Goal: Find contact information: Obtain details needed to contact an individual or organization

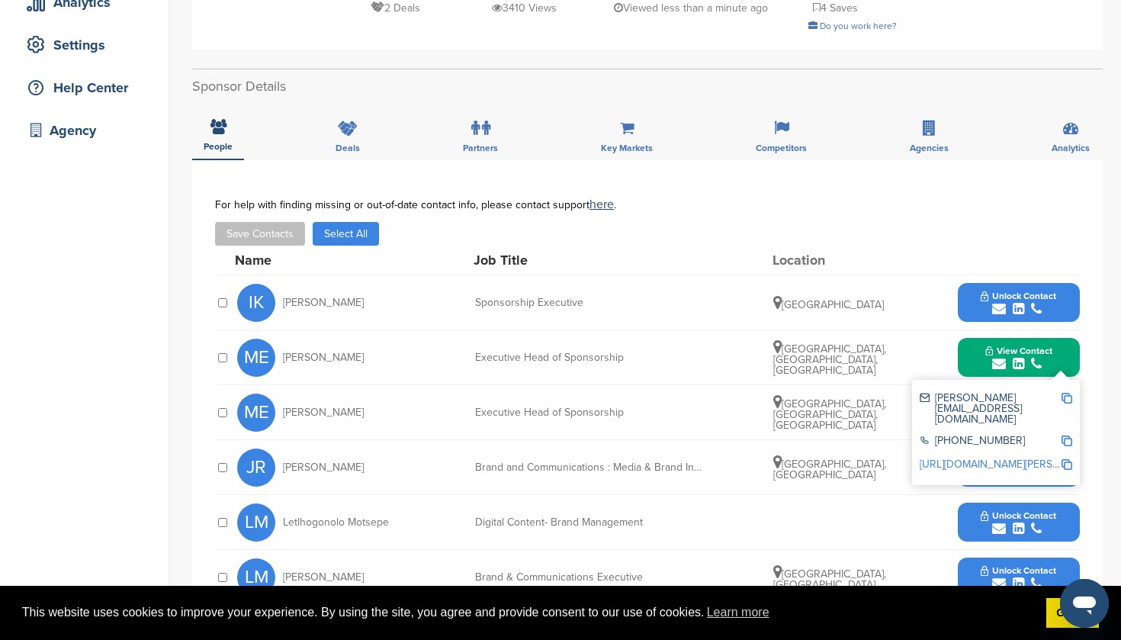
scroll to position [433, 0]
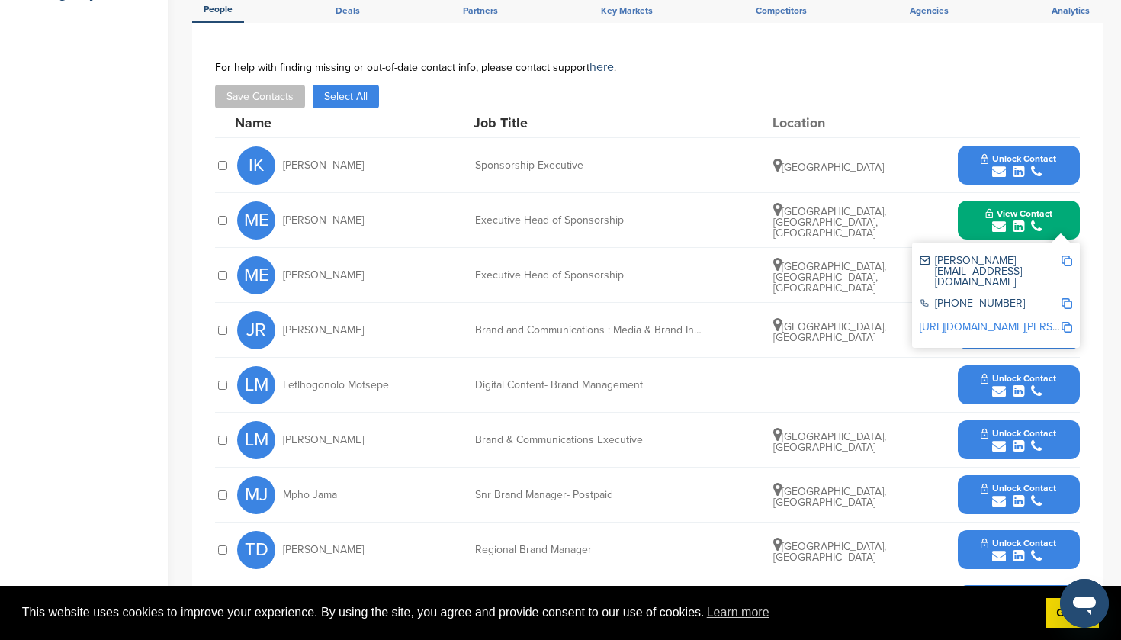
click at [1067, 262] on img at bounding box center [1066, 260] width 11 height 11
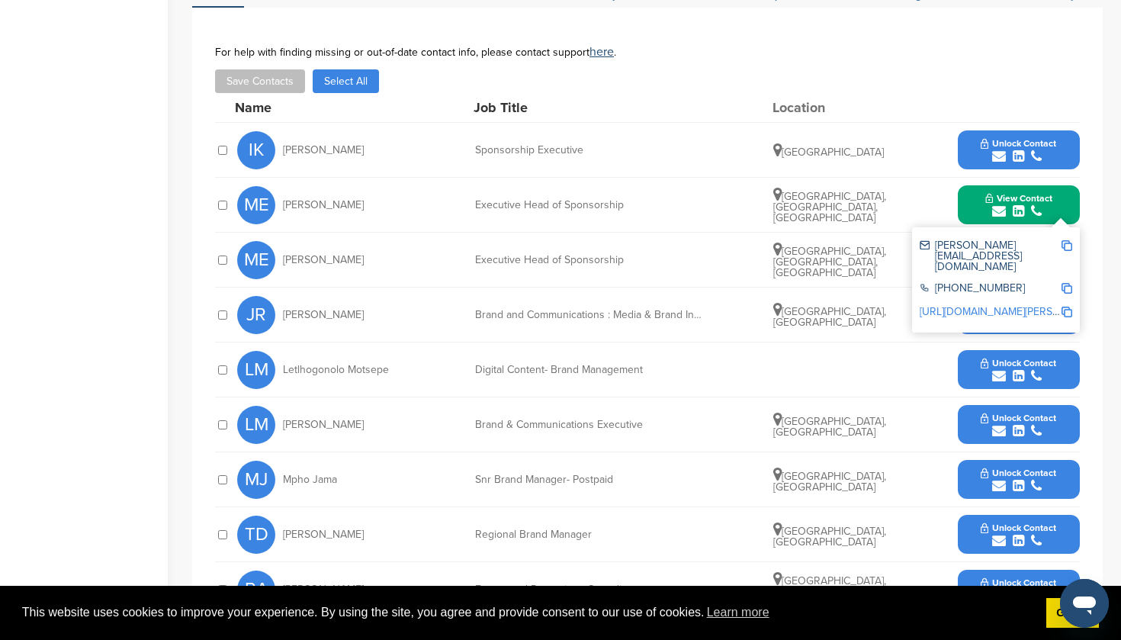
scroll to position [450, 0]
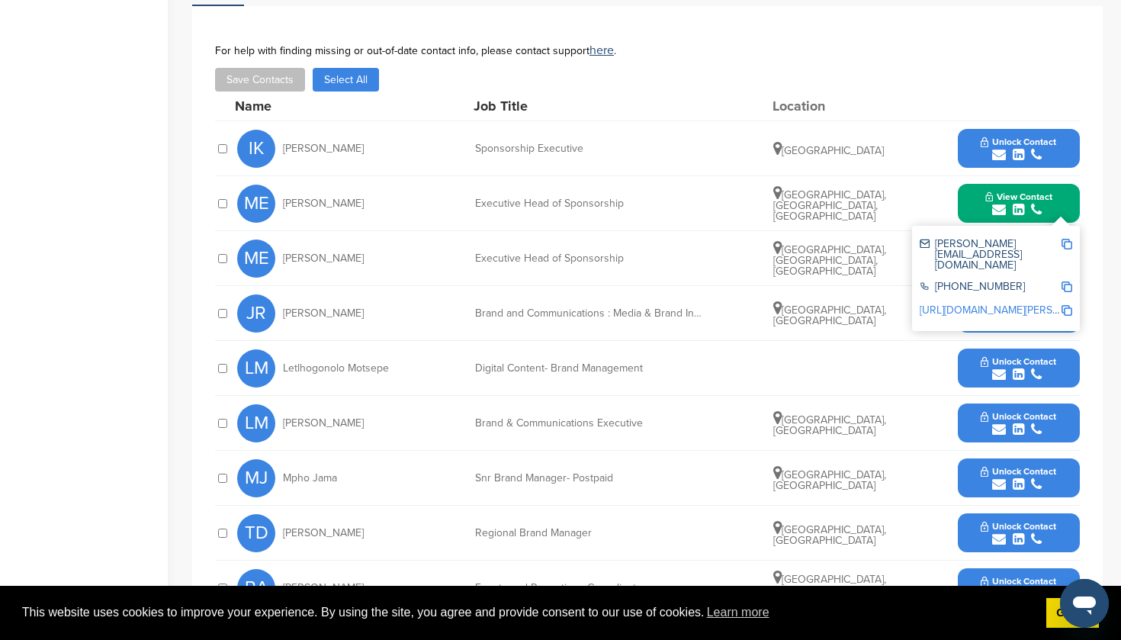
click at [935, 112] on div "Name Job Title Location" at bounding box center [657, 105] width 845 height 29
click at [1013, 203] on icon "submit" at bounding box center [1018, 210] width 11 height 14
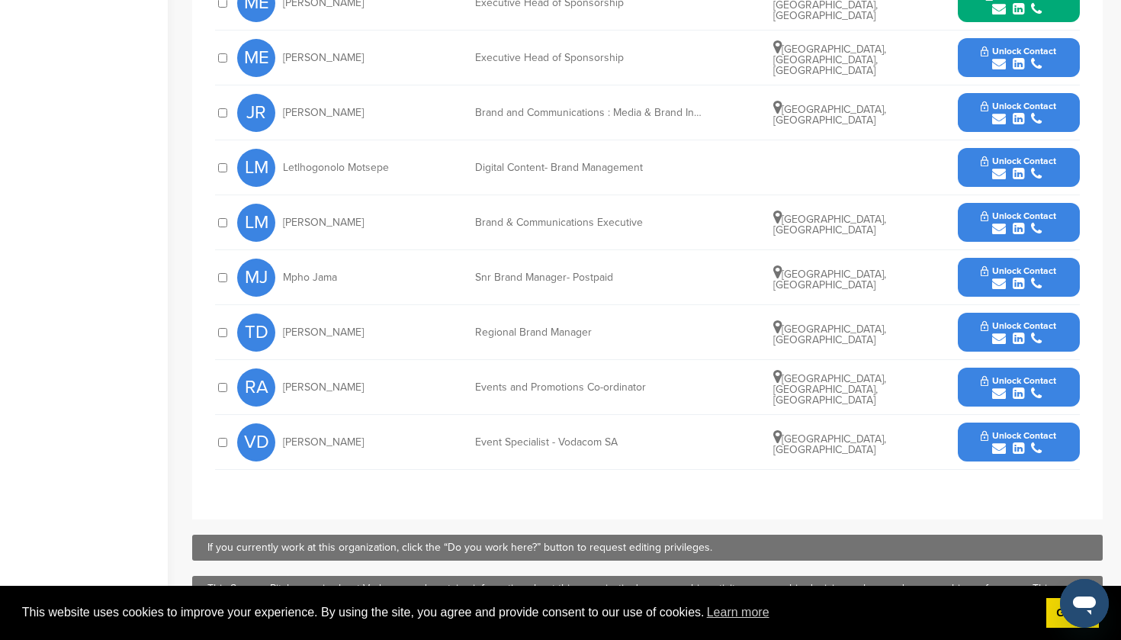
scroll to position [675, 0]
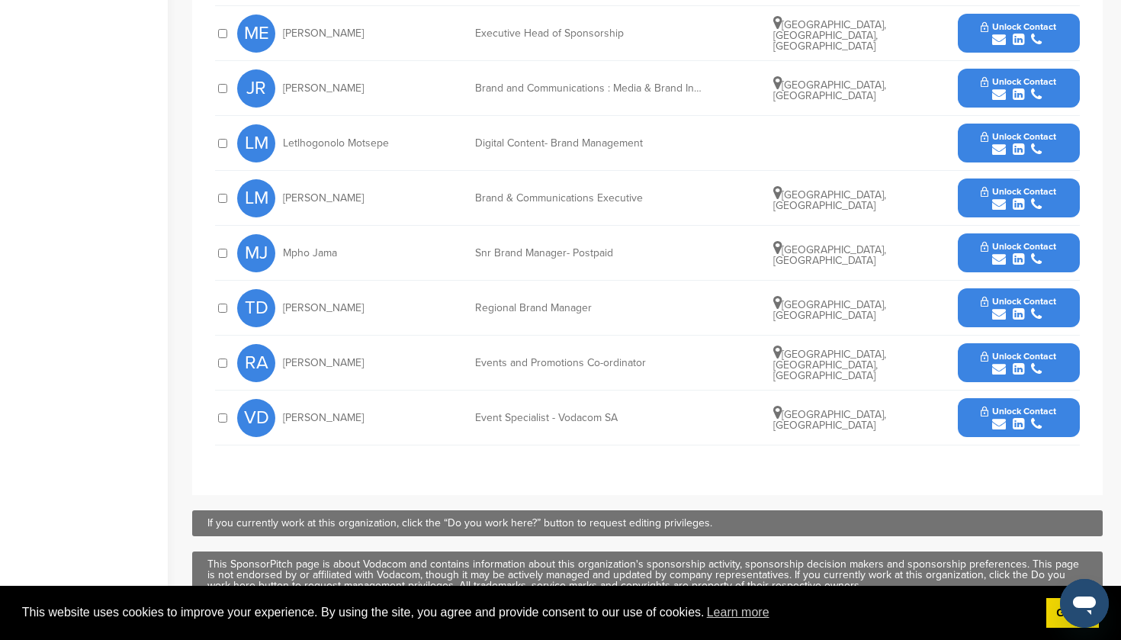
click at [1022, 301] on span "Unlock Contact" at bounding box center [1017, 301] width 75 height 11
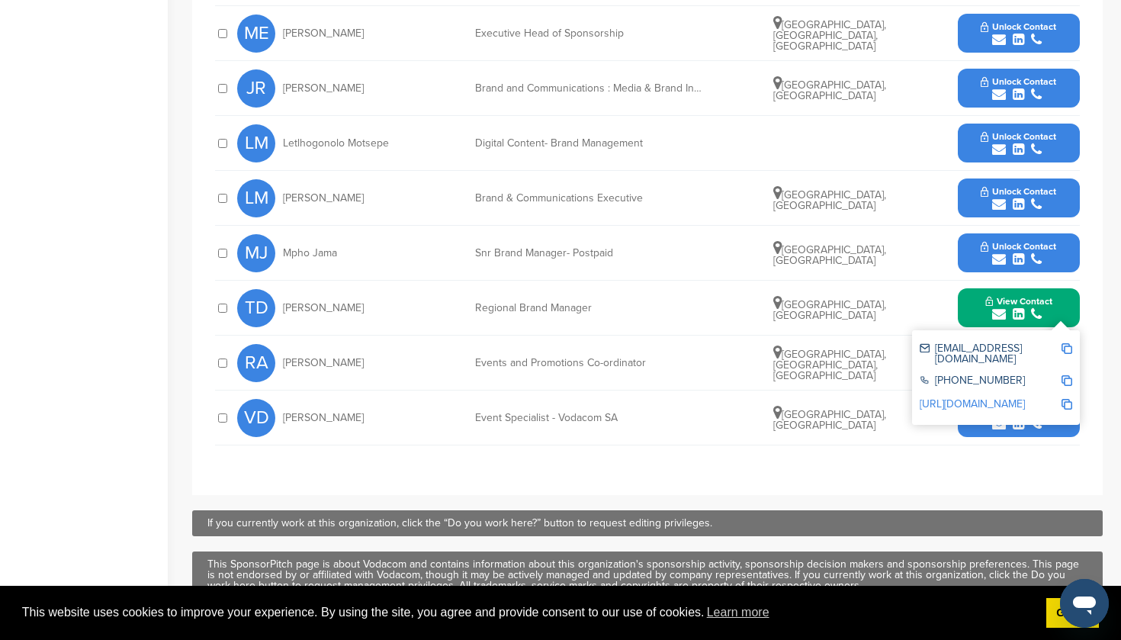
click at [1066, 351] on img at bounding box center [1066, 348] width 11 height 11
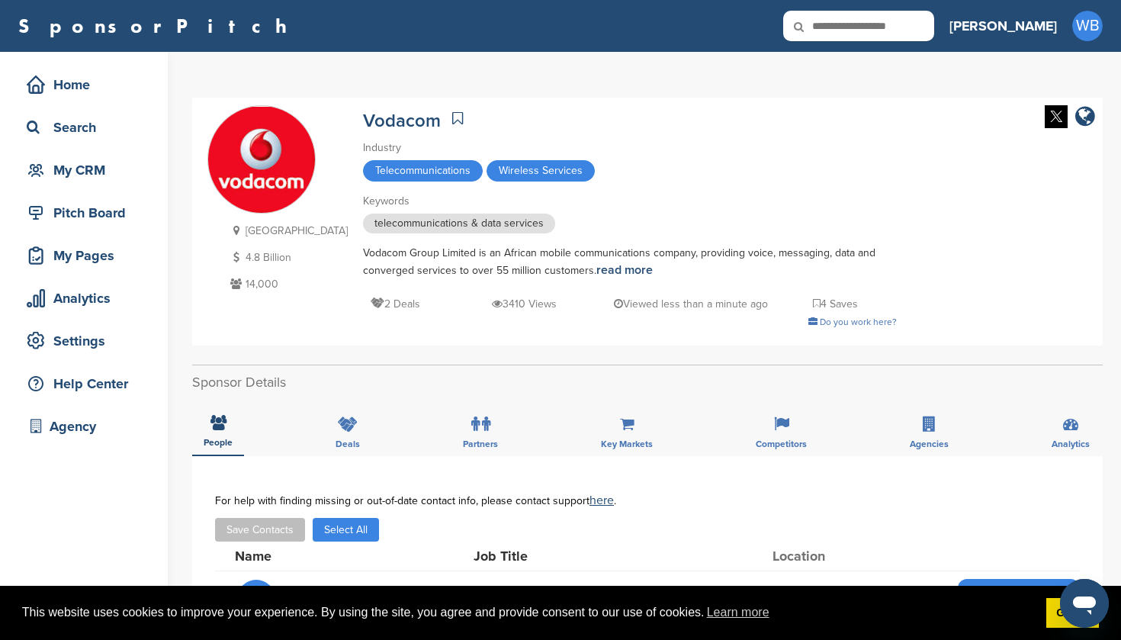
scroll to position [0, 0]
click at [835, 16] on icon at bounding box center [809, 27] width 52 height 32
click at [900, 27] on input "text" at bounding box center [858, 26] width 151 height 30
type input "***"
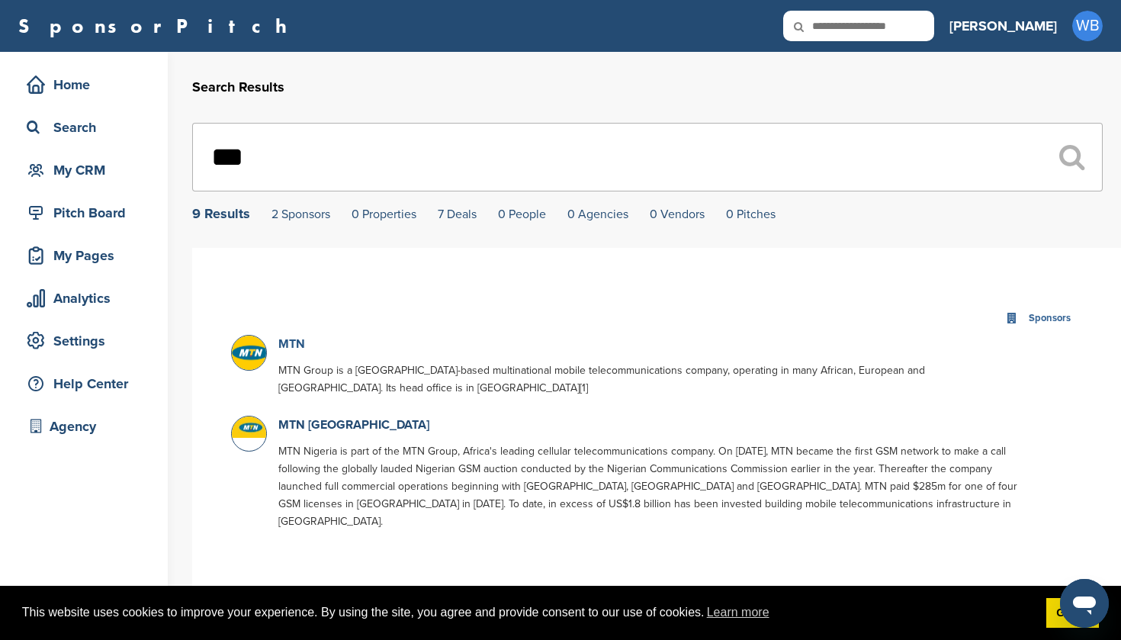
click at [293, 343] on link "MTN" at bounding box center [291, 343] width 27 height 15
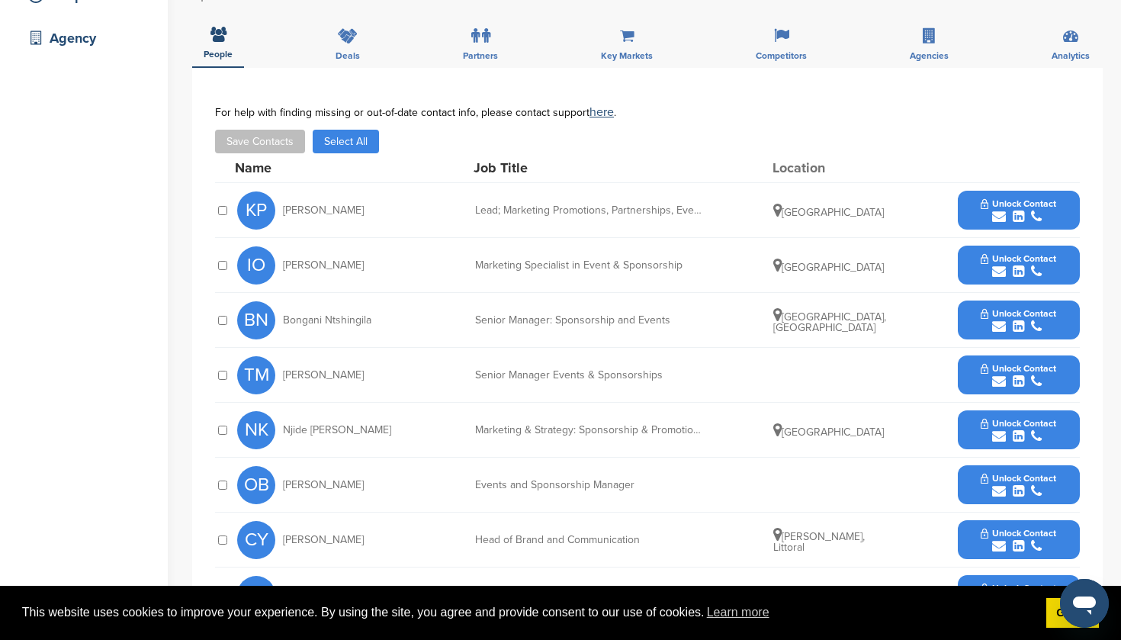
scroll to position [362, 0]
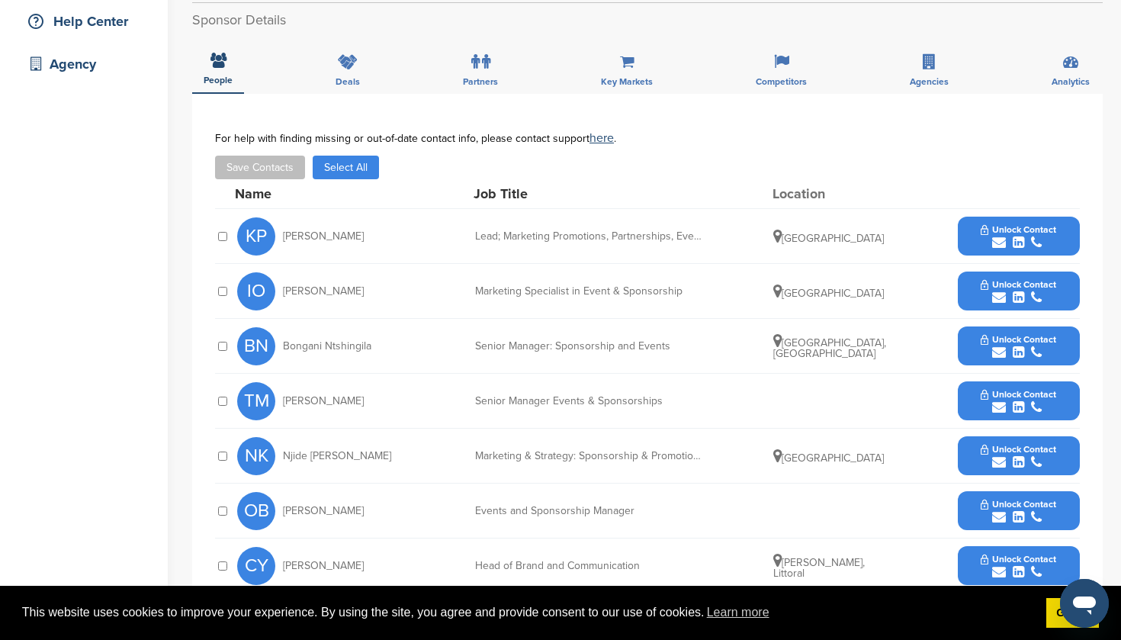
click at [1013, 345] on button "Unlock Contact" at bounding box center [1018, 346] width 112 height 46
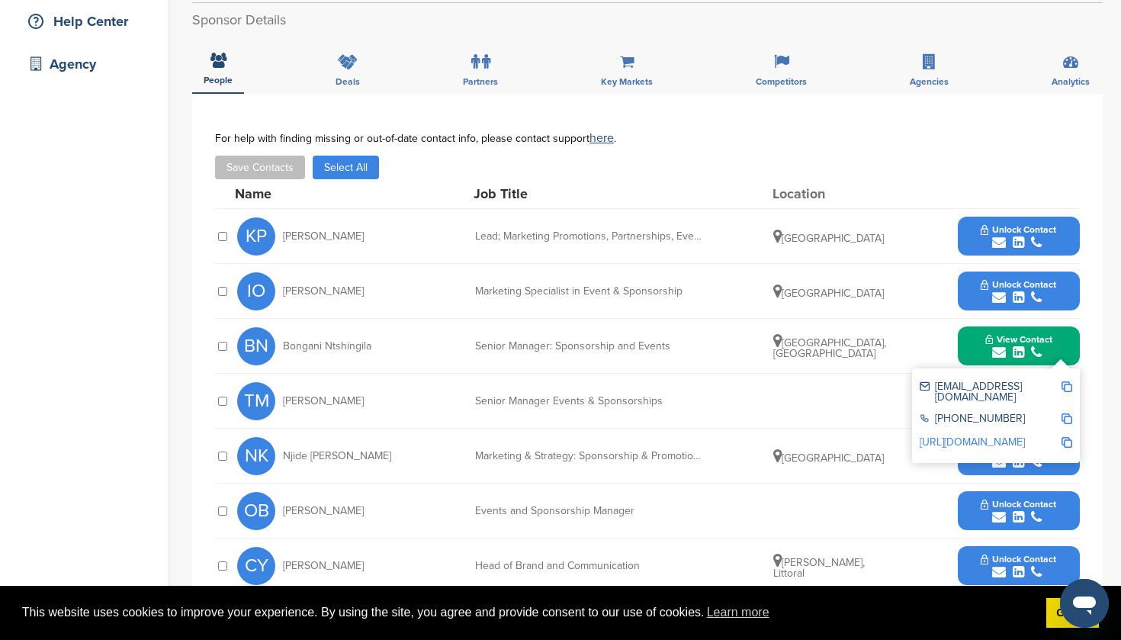
click at [1016, 287] on span "Unlock Contact" at bounding box center [1017, 284] width 75 height 11
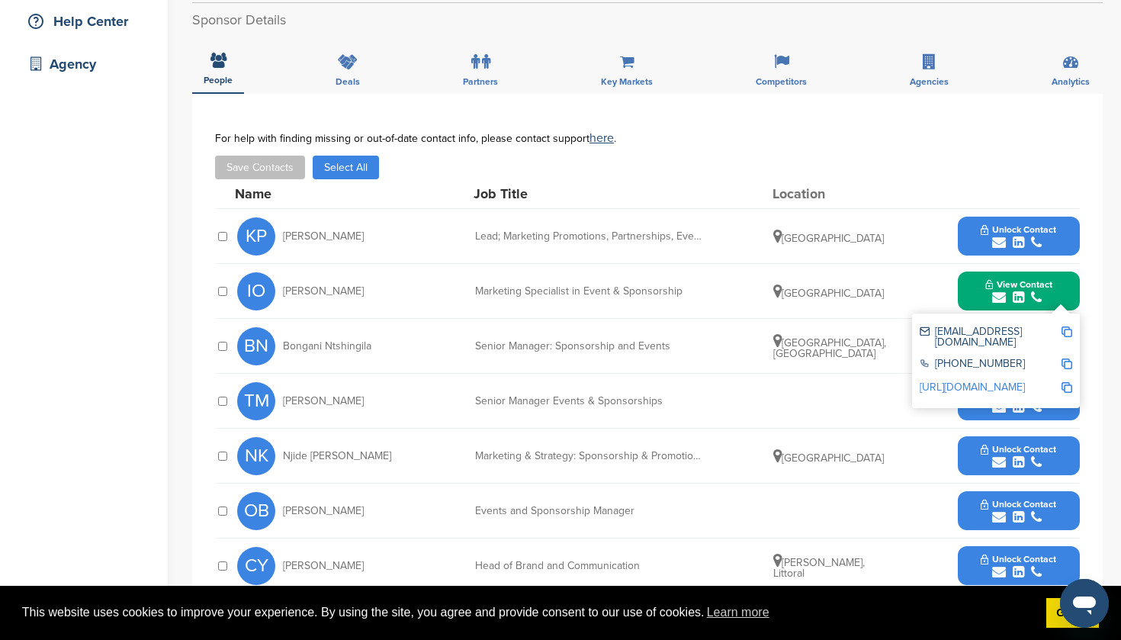
click at [1013, 234] on span "Unlock Contact" at bounding box center [1017, 229] width 75 height 11
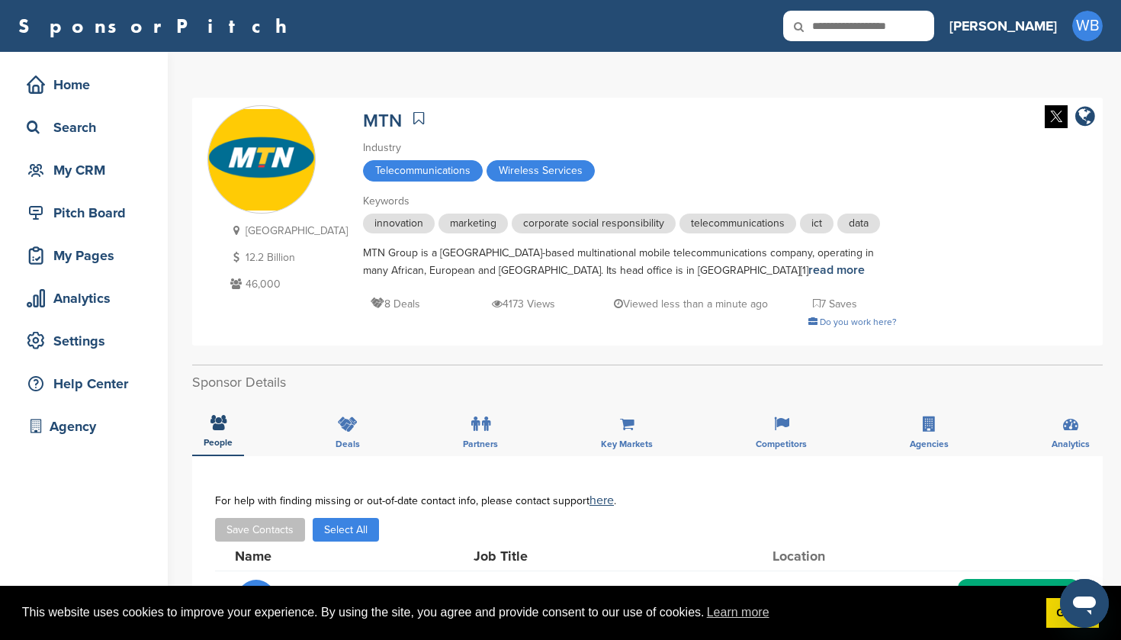
scroll to position [0, 0]
click at [835, 23] on icon at bounding box center [809, 27] width 52 height 32
click at [901, 27] on input "text" at bounding box center [858, 26] width 151 height 30
type input "******"
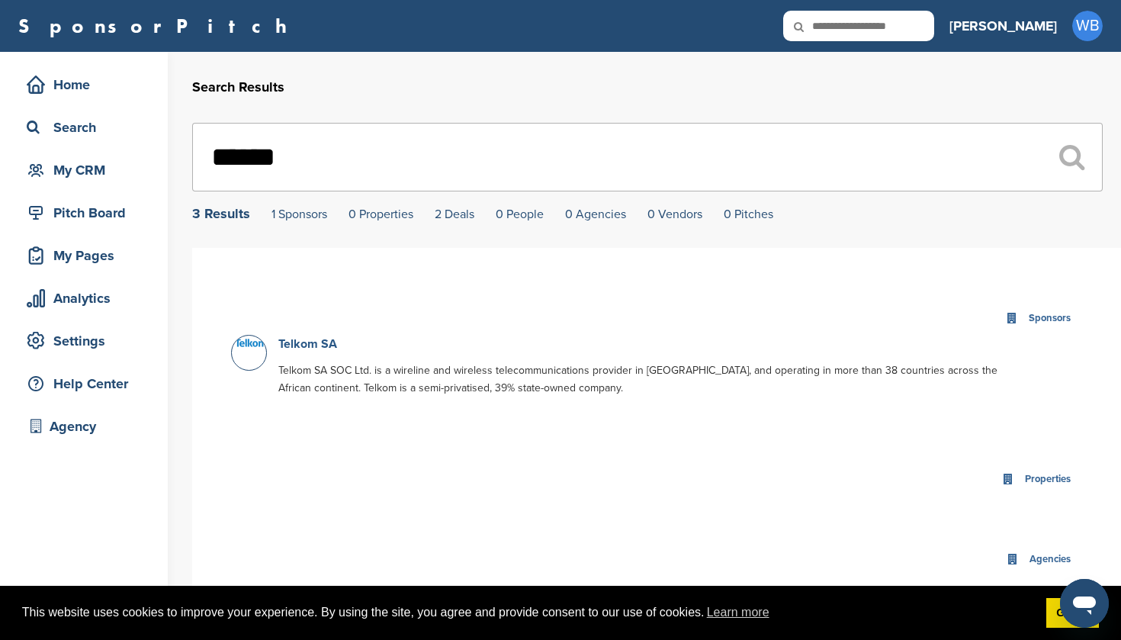
click at [319, 349] on link "Telkom SA" at bounding box center [307, 343] width 59 height 15
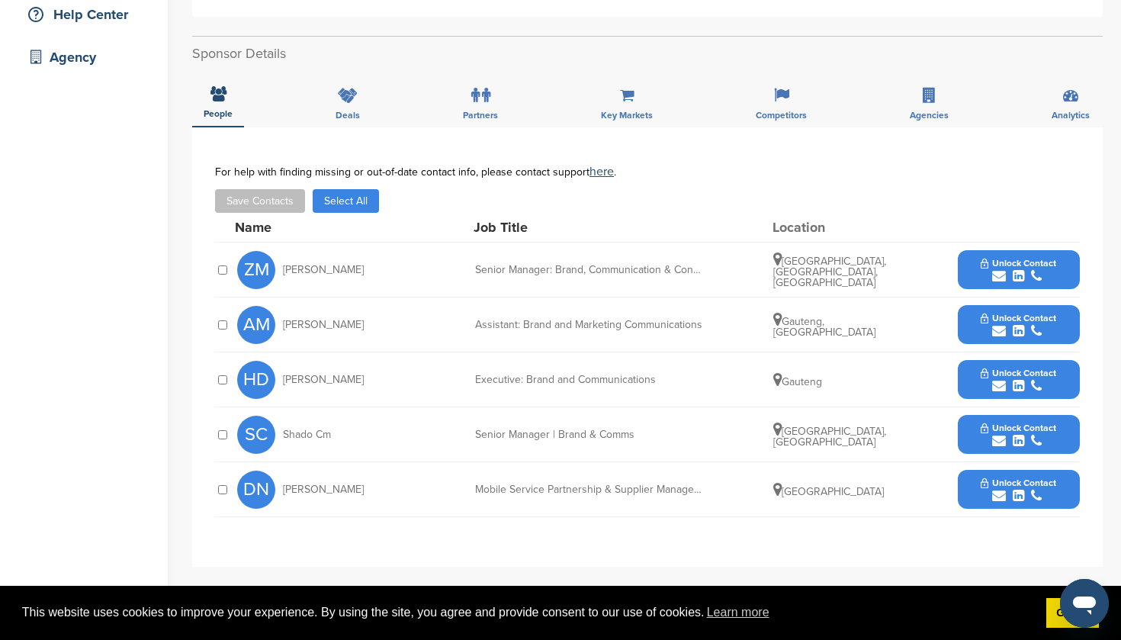
scroll to position [371, 0]
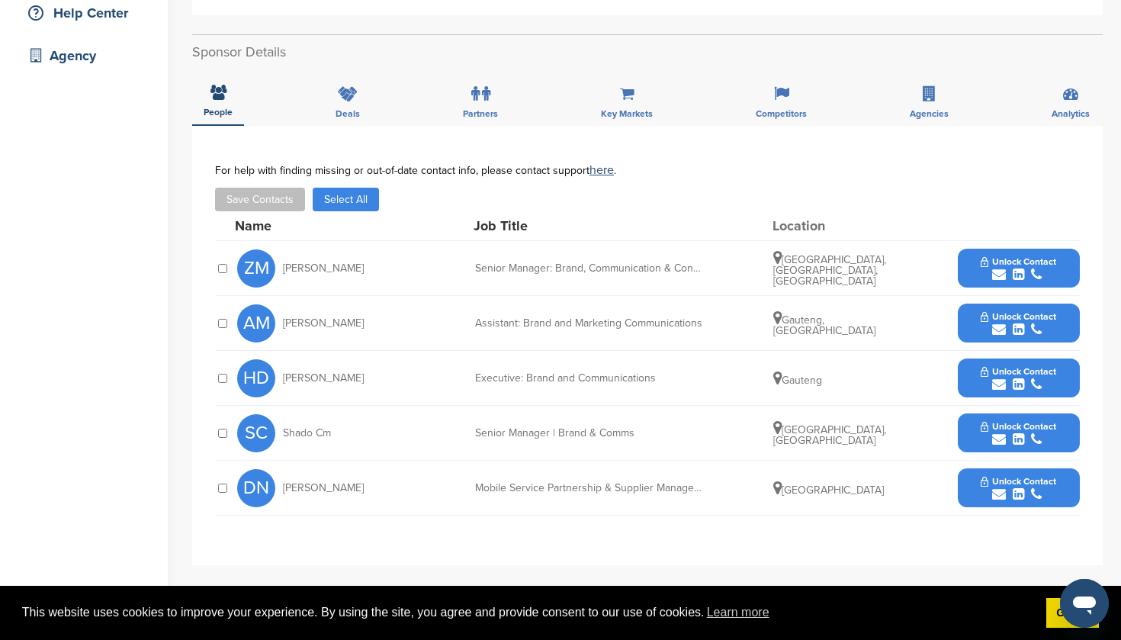
click at [1013, 265] on span "Unlock Contact" at bounding box center [1017, 261] width 75 height 11
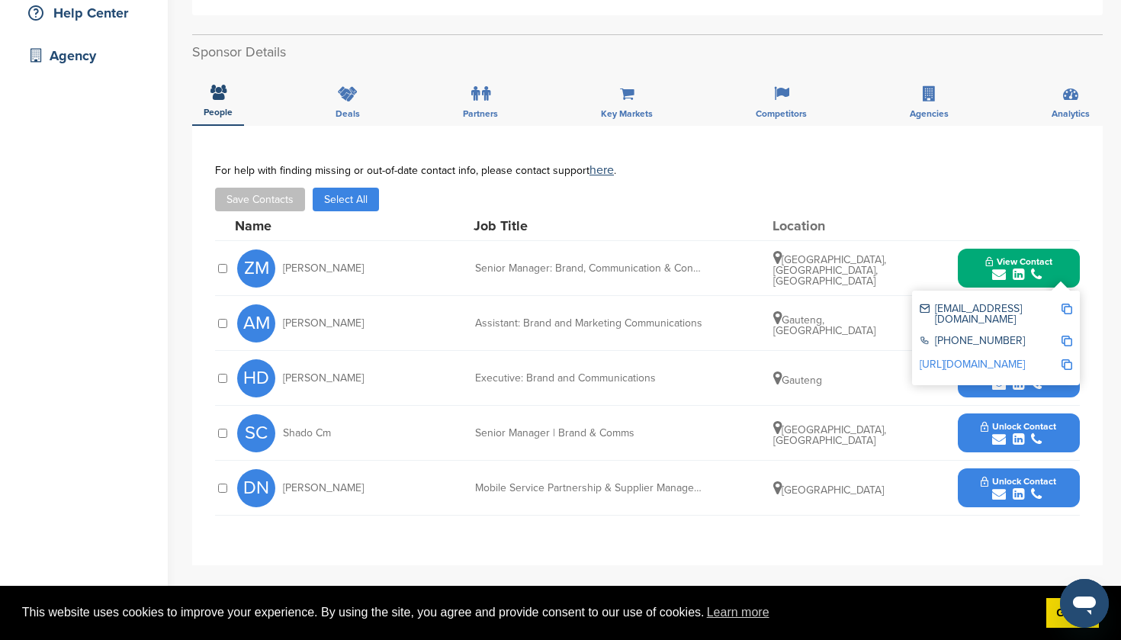
click at [911, 547] on div "**********" at bounding box center [647, 345] width 910 height 439
click at [1019, 482] on span "Unlock Contact" at bounding box center [1017, 481] width 75 height 11
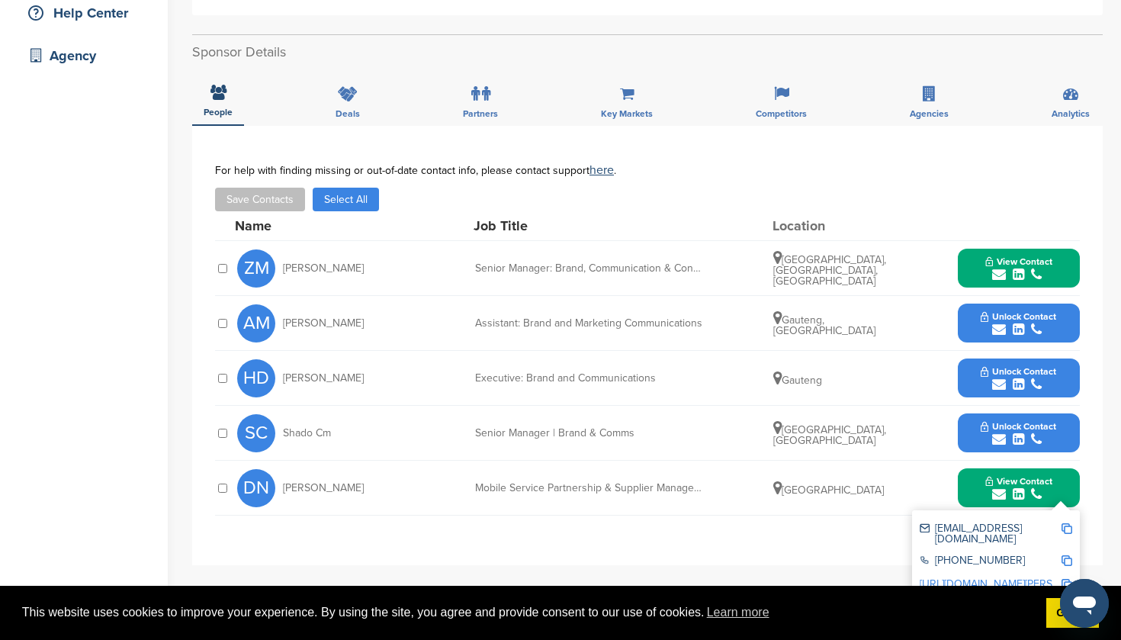
click at [1010, 428] on span "Unlock Contact" at bounding box center [1017, 426] width 75 height 11
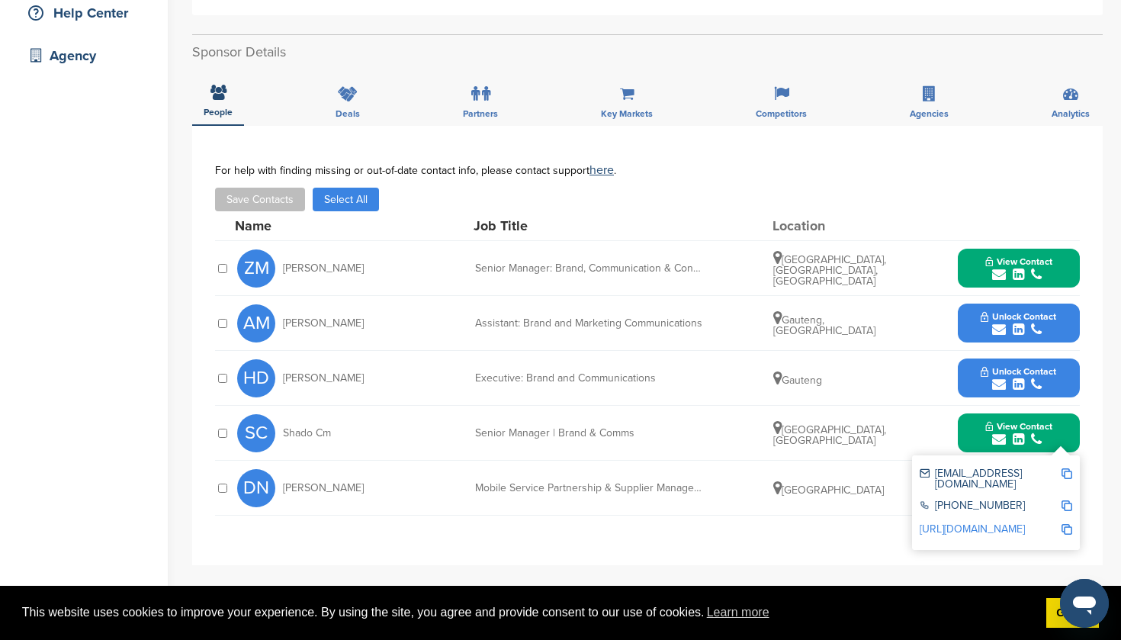
click at [1009, 372] on span "Unlock Contact" at bounding box center [1017, 371] width 75 height 11
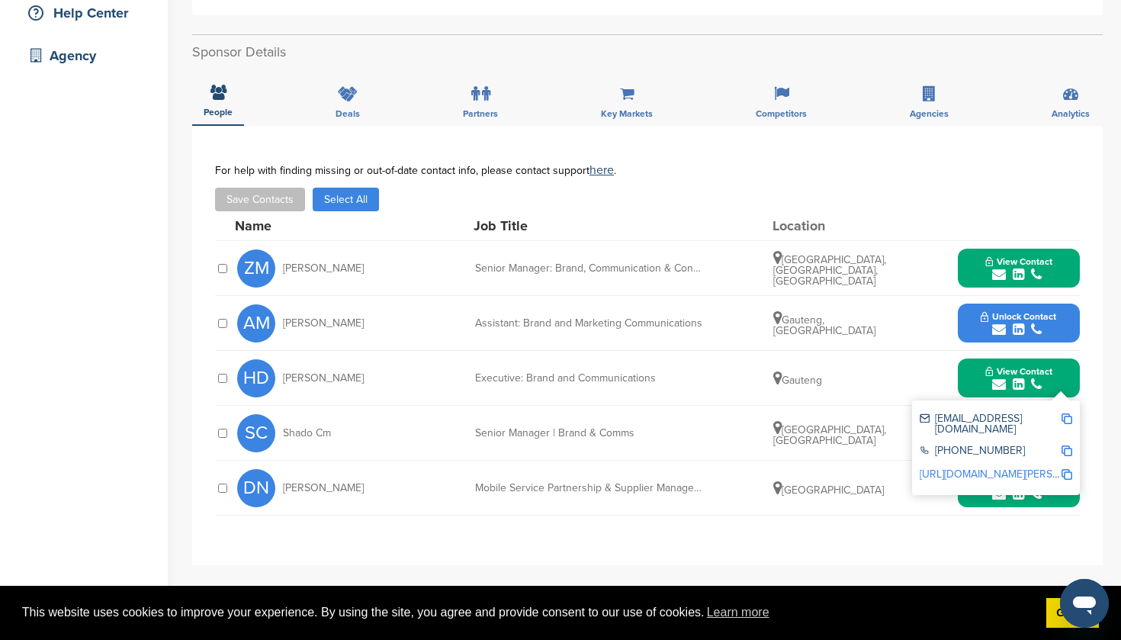
click at [987, 495] on div "submit" at bounding box center [1018, 494] width 67 height 14
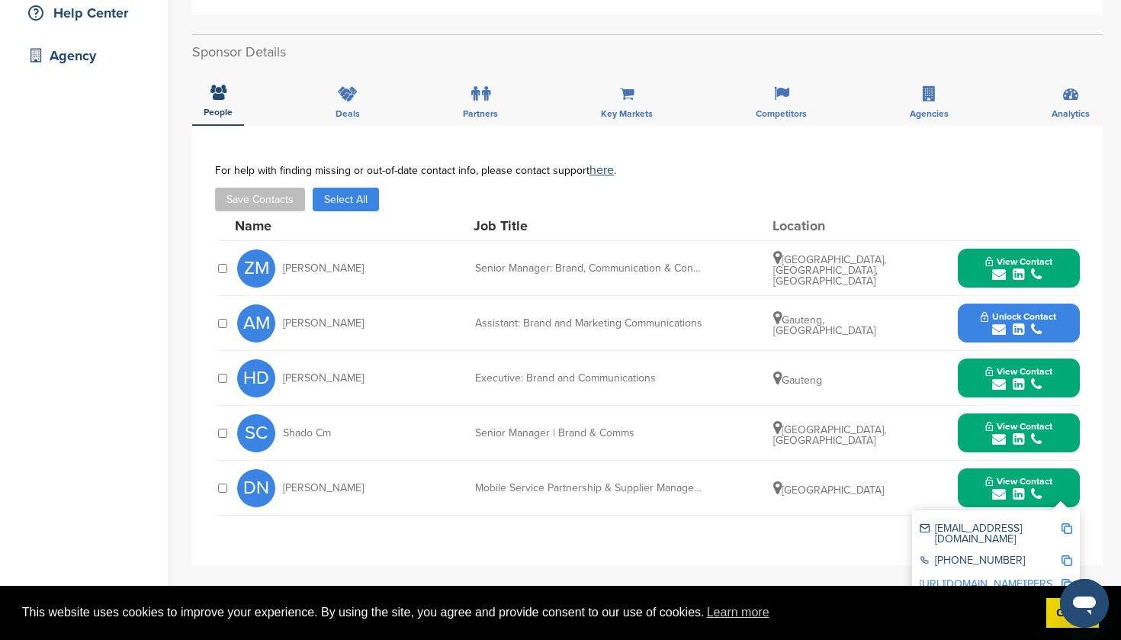
click at [1010, 318] on span "Unlock Contact" at bounding box center [1017, 316] width 75 height 11
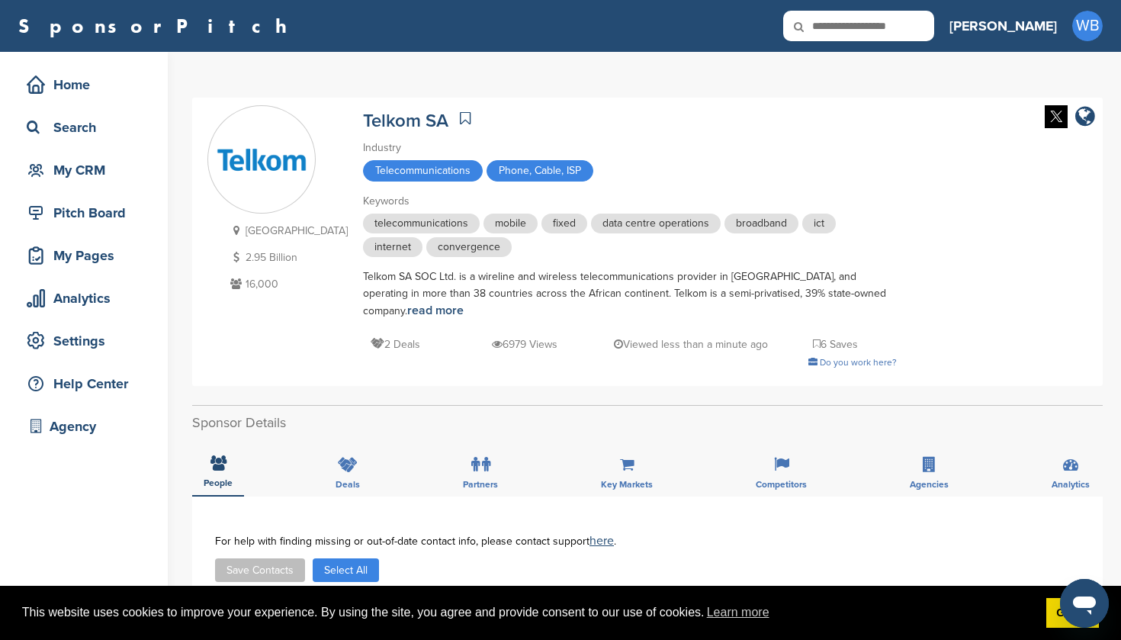
scroll to position [0, 0]
click at [835, 26] on icon at bounding box center [809, 27] width 52 height 32
click at [906, 30] on input "text" at bounding box center [858, 26] width 151 height 30
type input "**********"
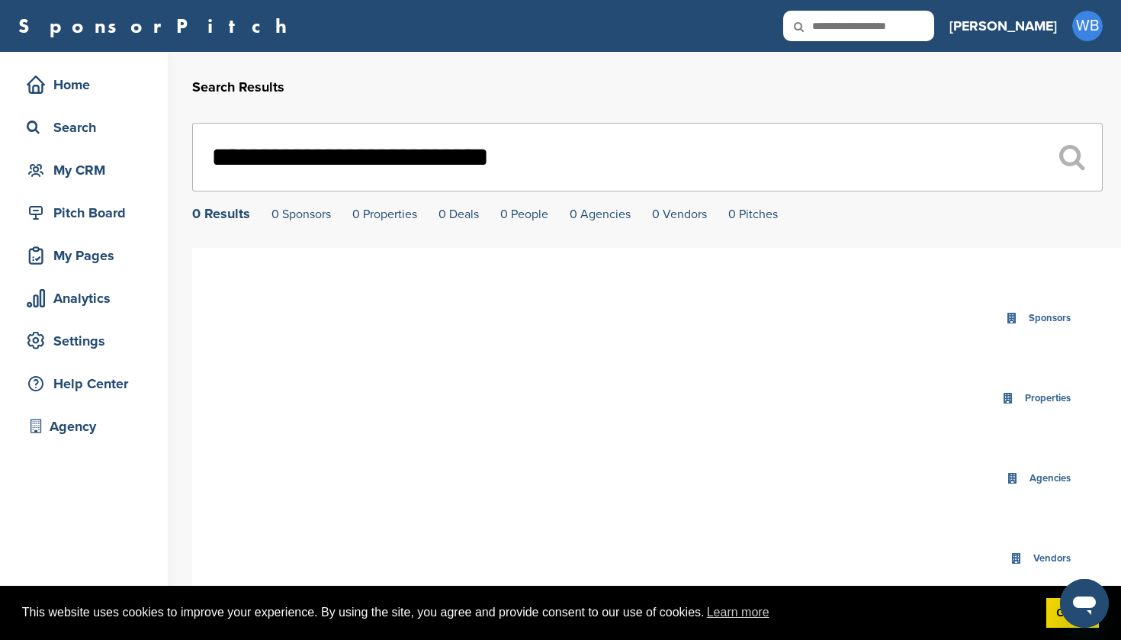
click at [390, 151] on input "**********" at bounding box center [647, 157] width 910 height 69
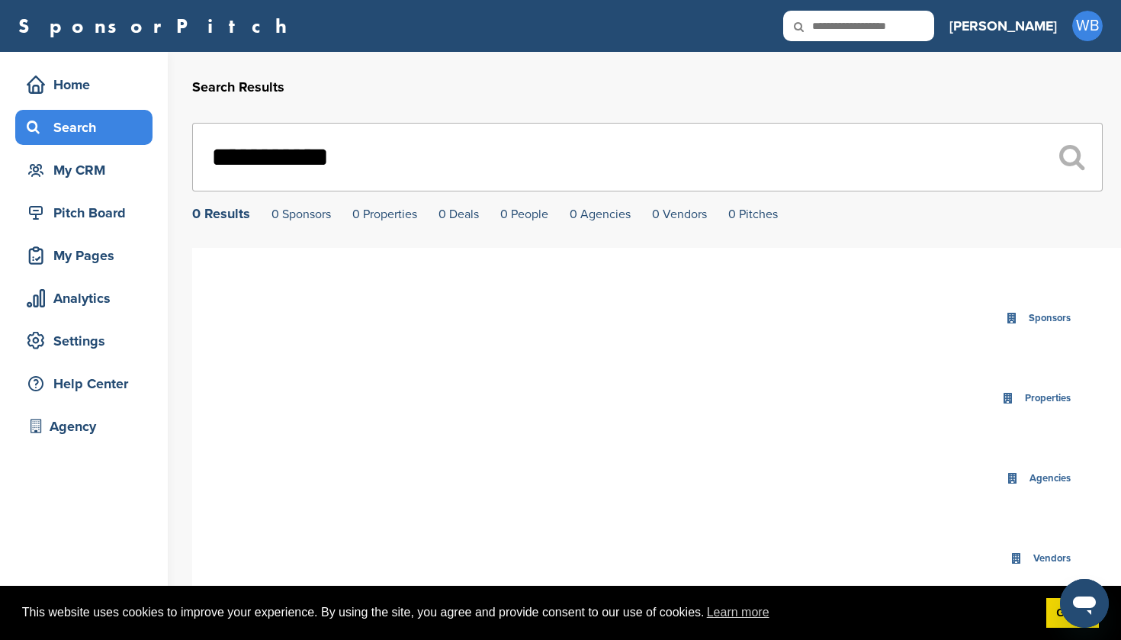
type input "**********"
click at [83, 130] on div "Search" at bounding box center [88, 127] width 130 height 27
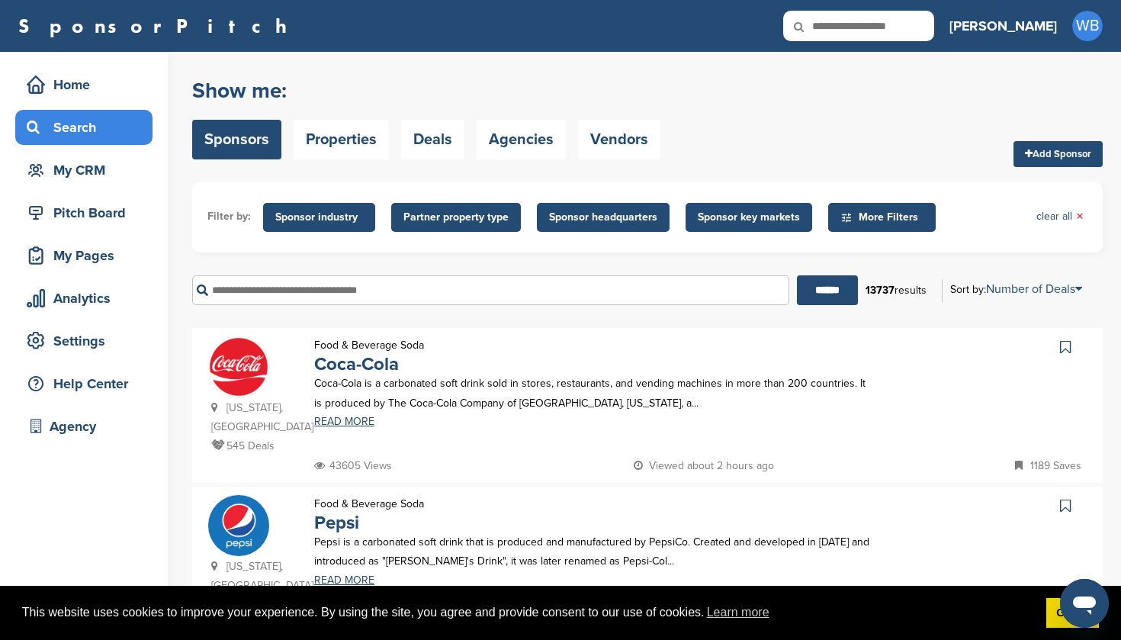
click at [328, 223] on span "Sponsor industry" at bounding box center [319, 217] width 88 height 17
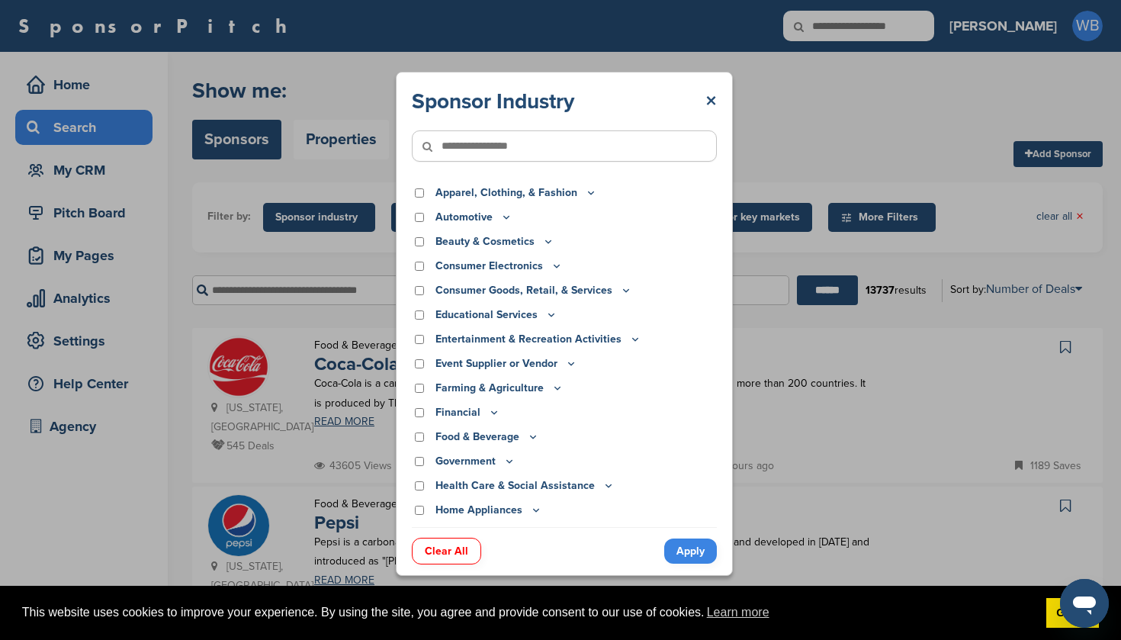
click at [596, 339] on p "Entertainment & Recreation Activities" at bounding box center [538, 339] width 206 height 17
click at [629, 338] on icon at bounding box center [635, 338] width 12 height 13
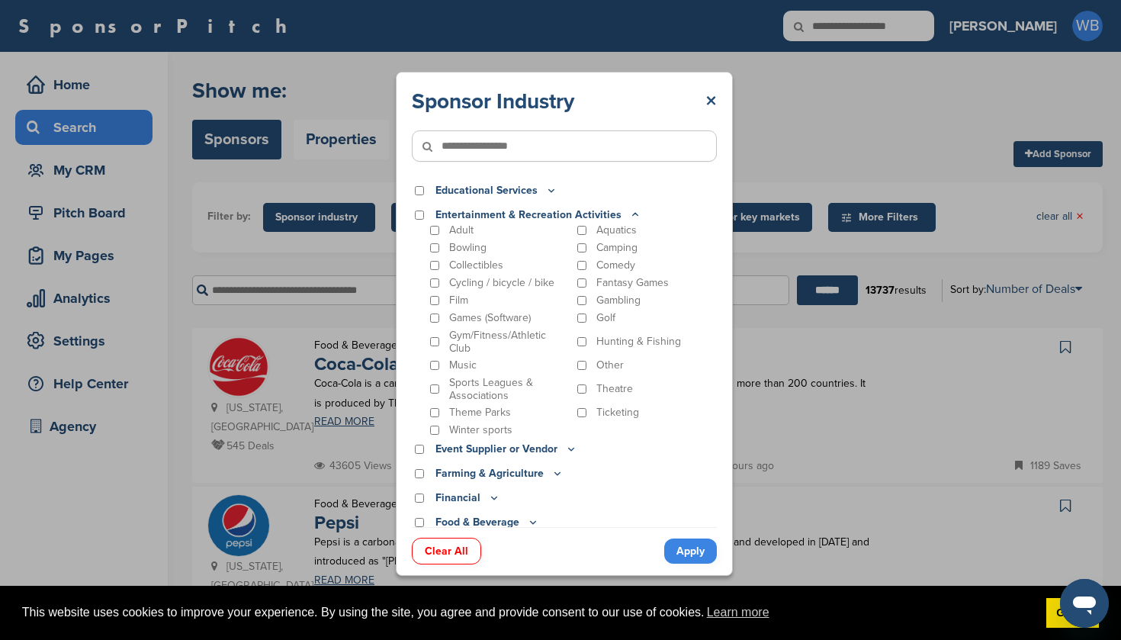
scroll to position [122, 0]
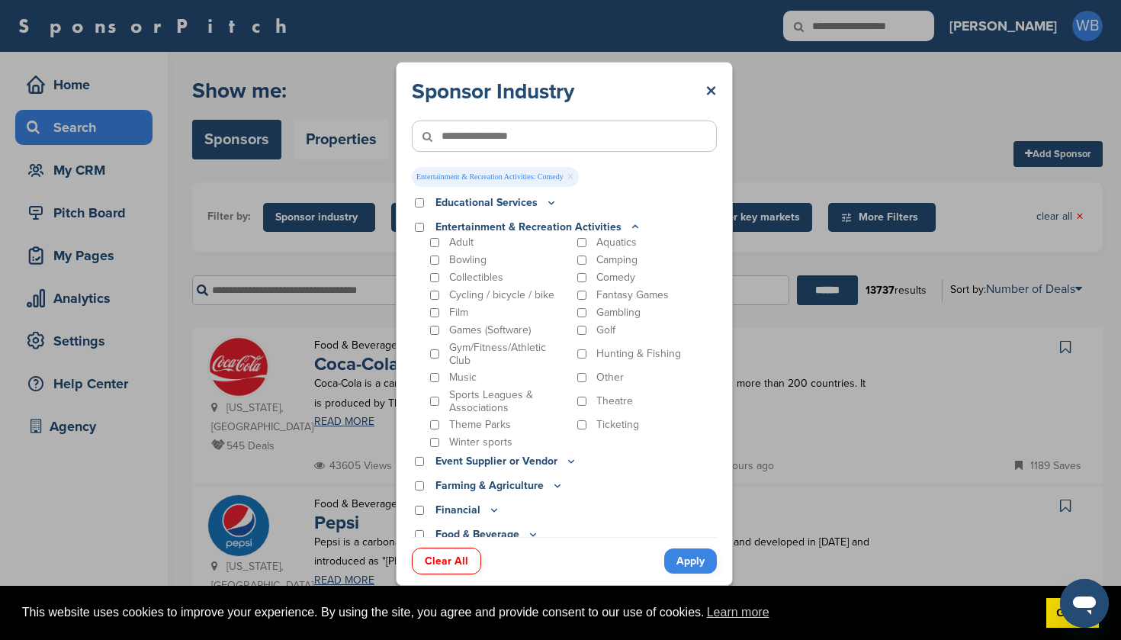
click at [687, 559] on link "Apply" at bounding box center [690, 560] width 53 height 25
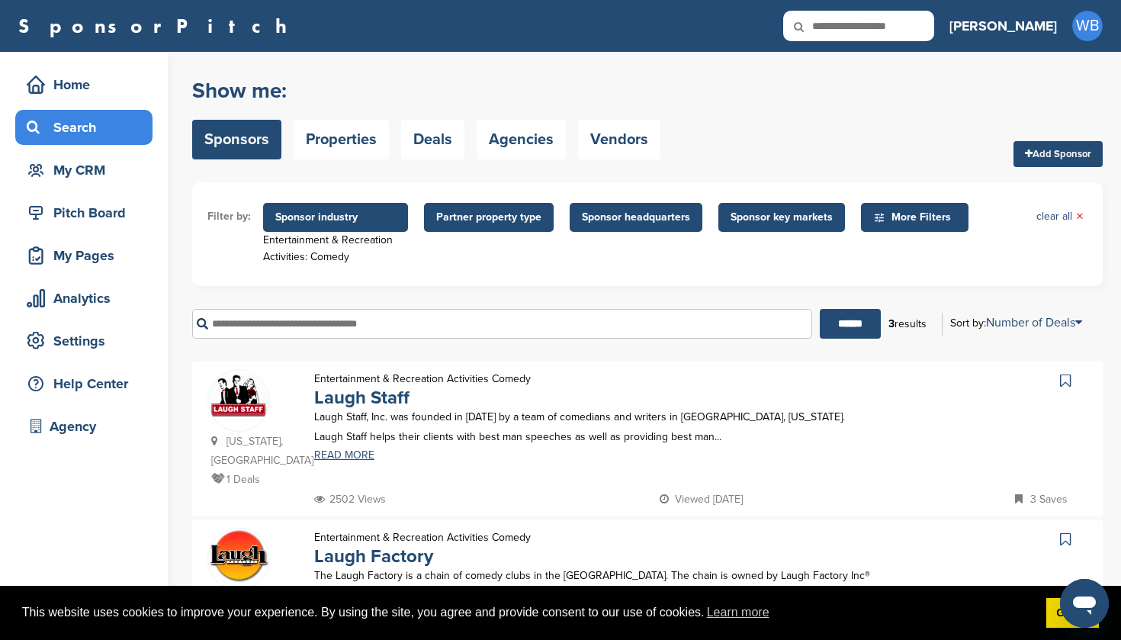
scroll to position [0, 0]
click at [351, 220] on span "Sponsor industry" at bounding box center [335, 217] width 120 height 17
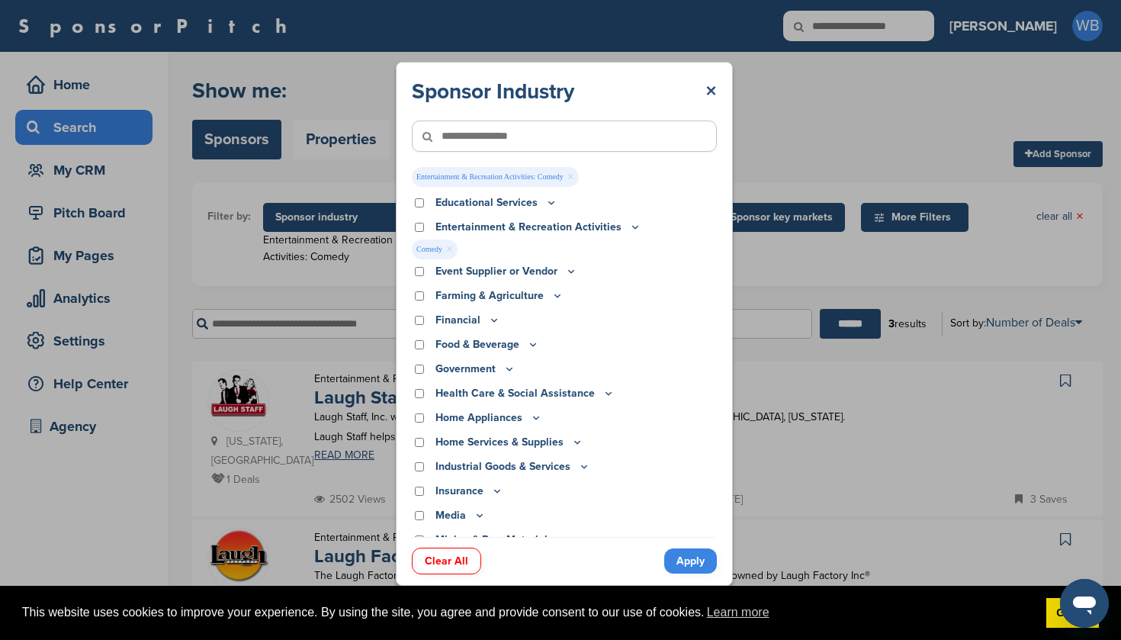
drag, startPoint x: 484, startPoint y: 248, endPoint x: 500, endPoint y: 248, distance: 16.0
click at [484, 248] on div "Comedy ×" at bounding box center [562, 249] width 301 height 20
click at [629, 230] on icon at bounding box center [635, 226] width 12 height 13
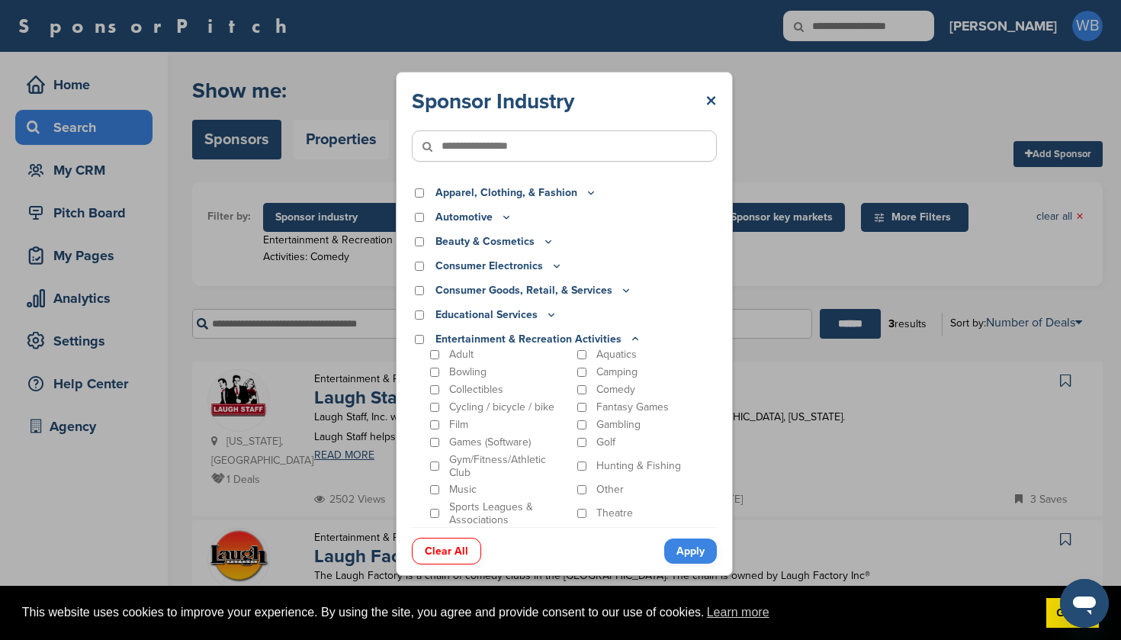
click at [629, 339] on icon at bounding box center [635, 338] width 12 height 13
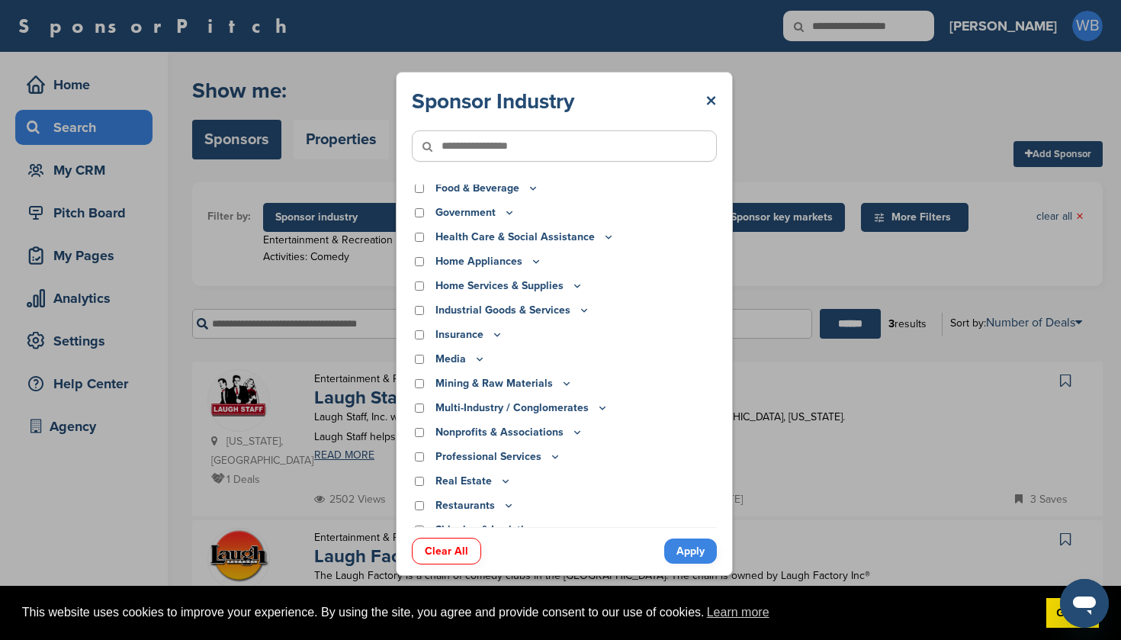
scroll to position [255, 0]
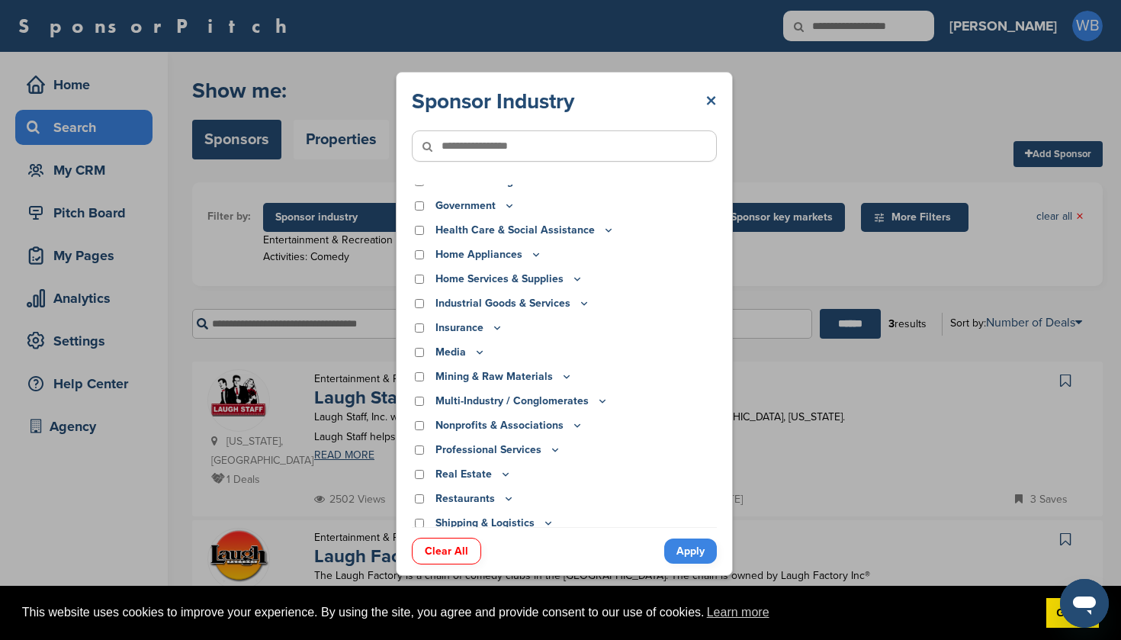
click at [712, 96] on link "×" at bounding box center [710, 101] width 11 height 27
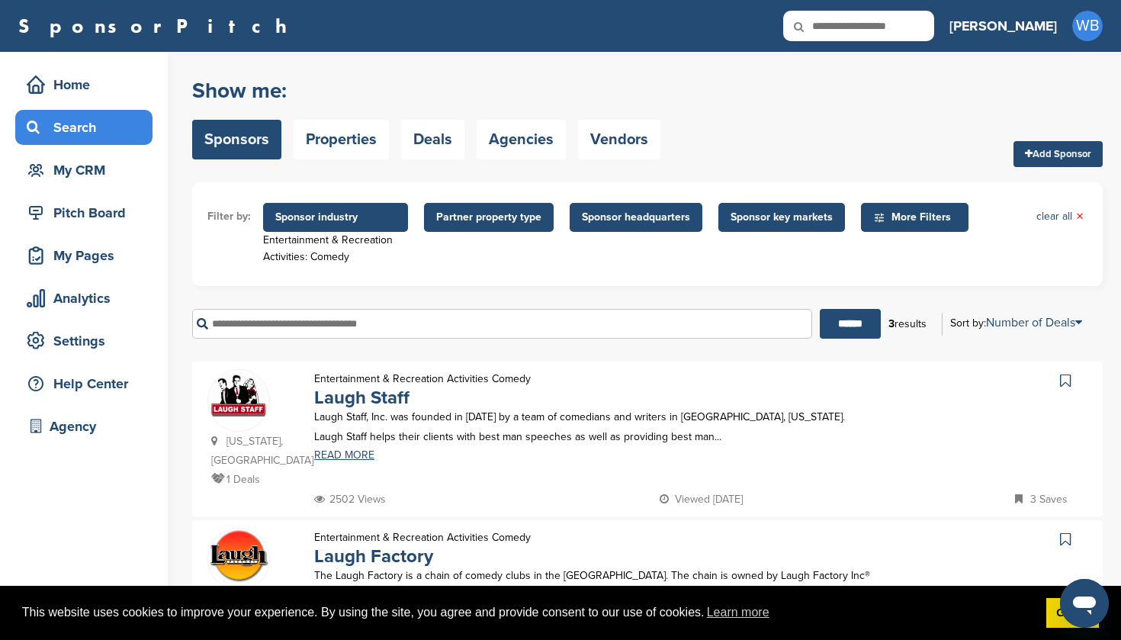
click at [636, 220] on span "Sponsor headquarters" at bounding box center [636, 217] width 108 height 17
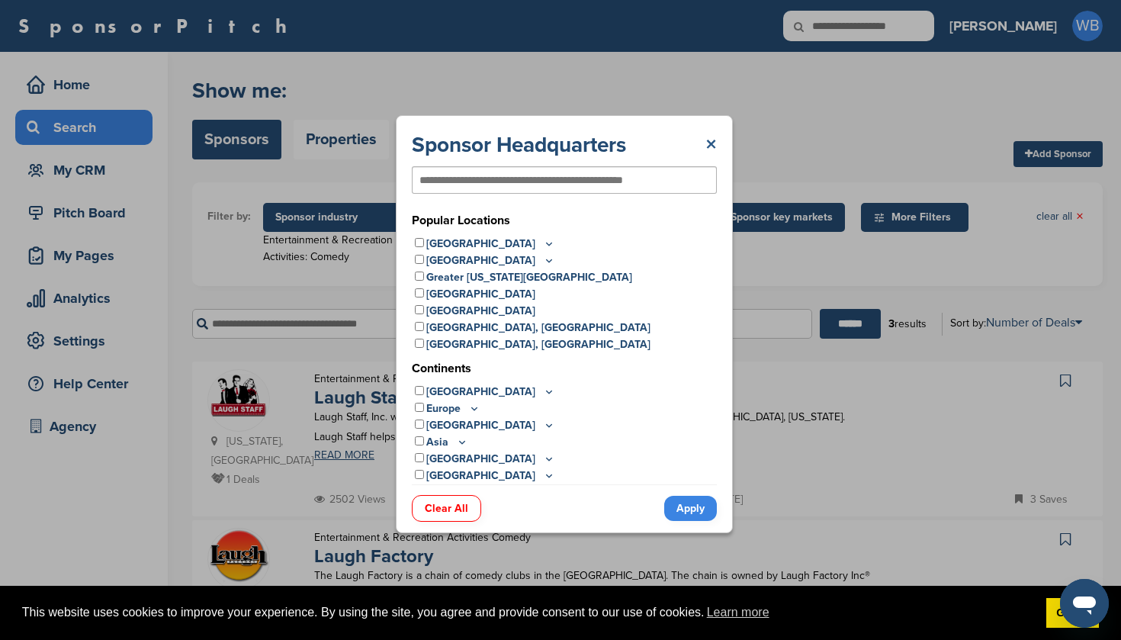
click at [714, 143] on link "×" at bounding box center [710, 144] width 11 height 27
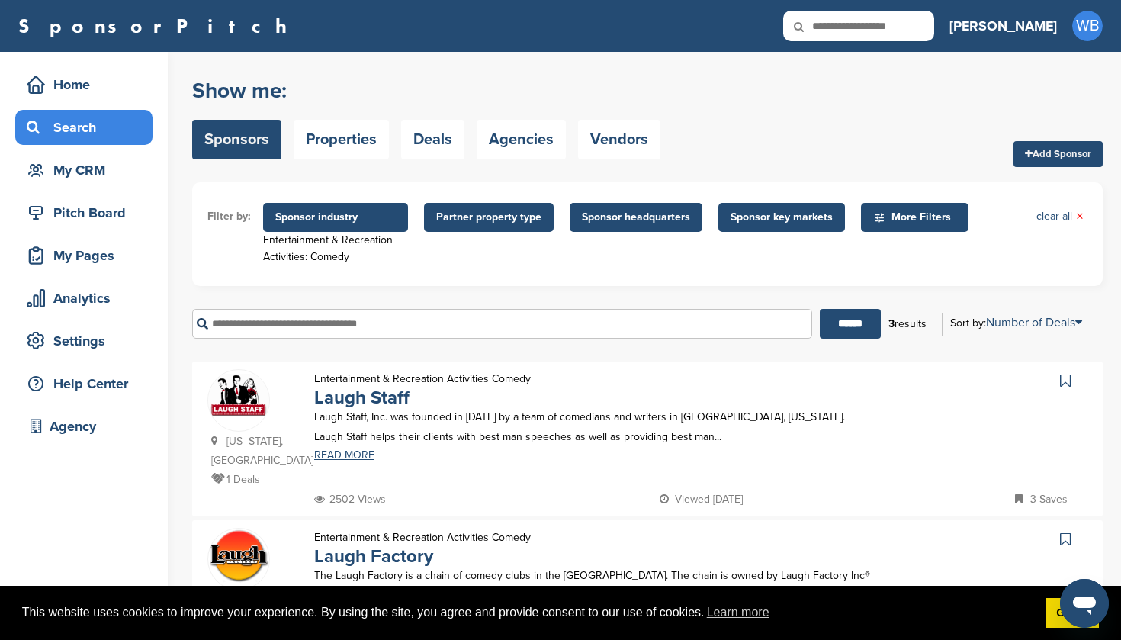
scroll to position [0, 0]
click at [332, 214] on span "Sponsor industry" at bounding box center [335, 217] width 120 height 17
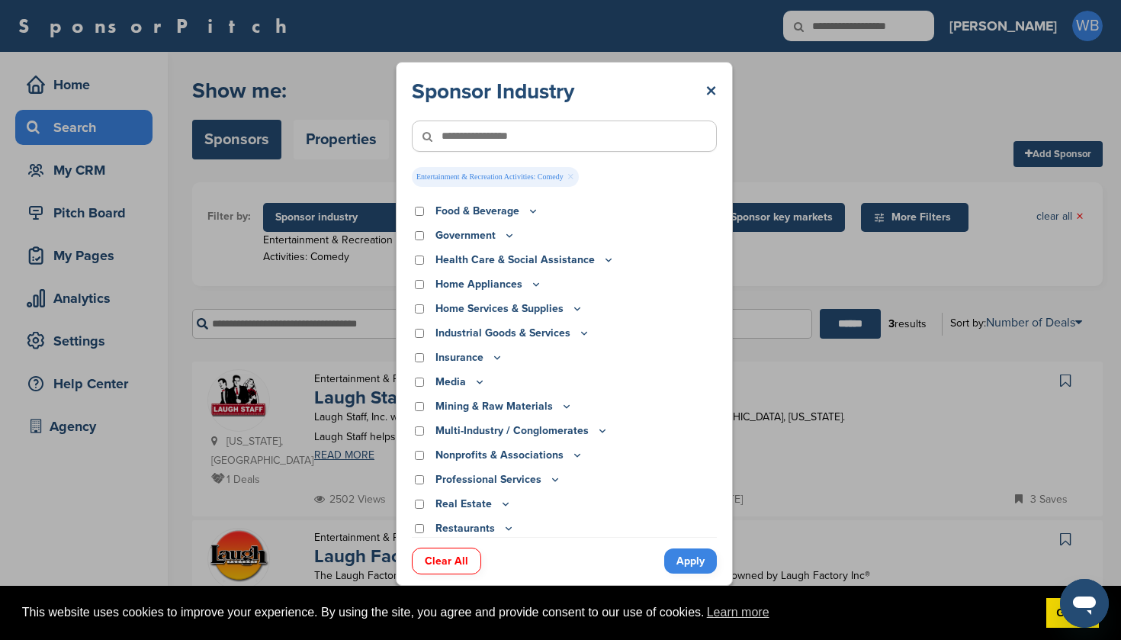
click at [455, 560] on link "Clear All" at bounding box center [446, 560] width 69 height 27
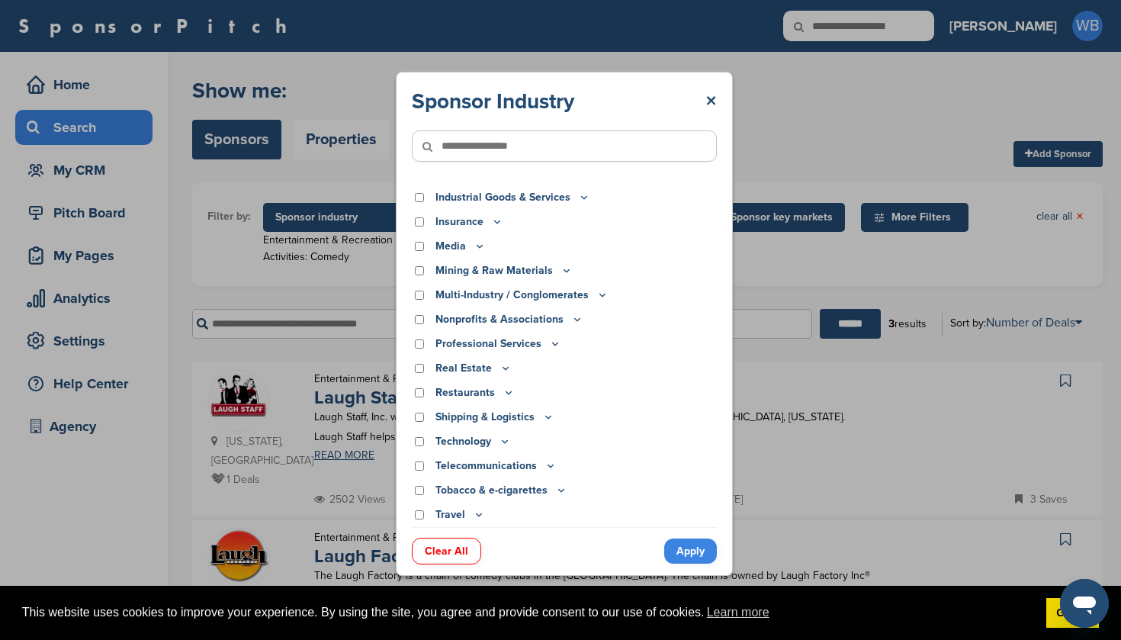
scroll to position [361, 0]
click at [711, 98] on link "×" at bounding box center [710, 101] width 11 height 27
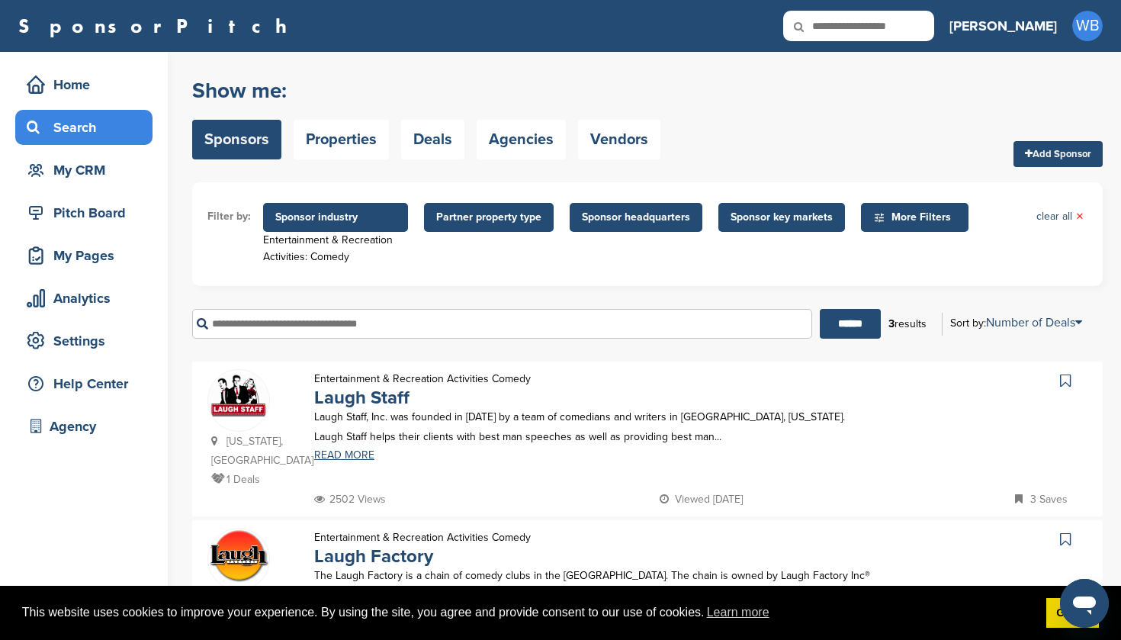
click at [360, 223] on span "Sponsor industry" at bounding box center [335, 217] width 120 height 17
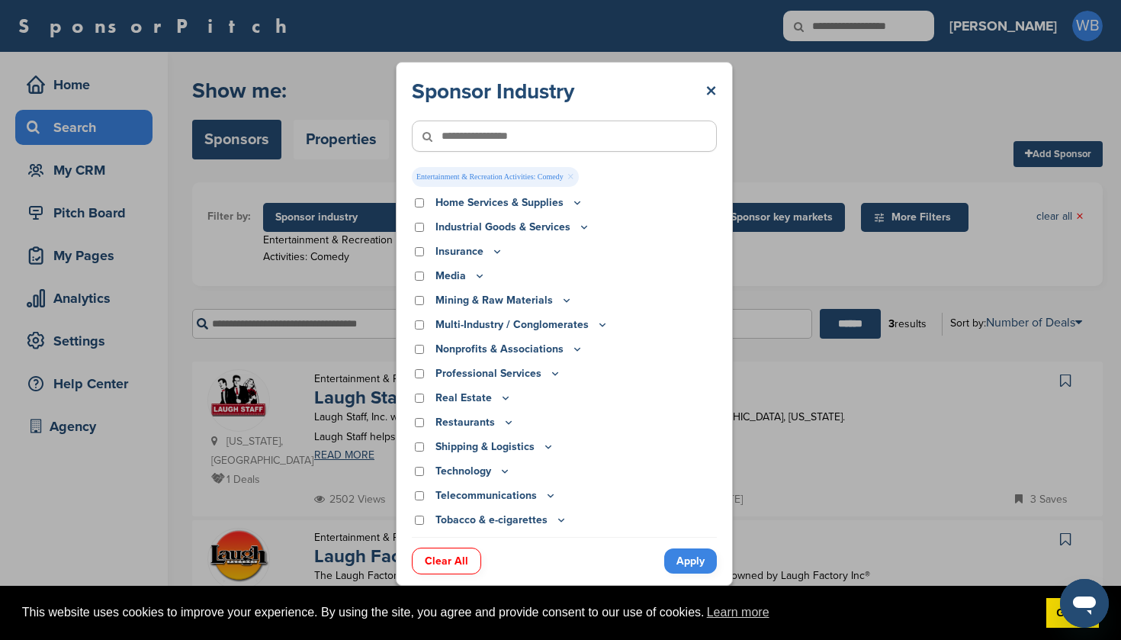
click at [441, 563] on link "Clear All" at bounding box center [446, 560] width 69 height 27
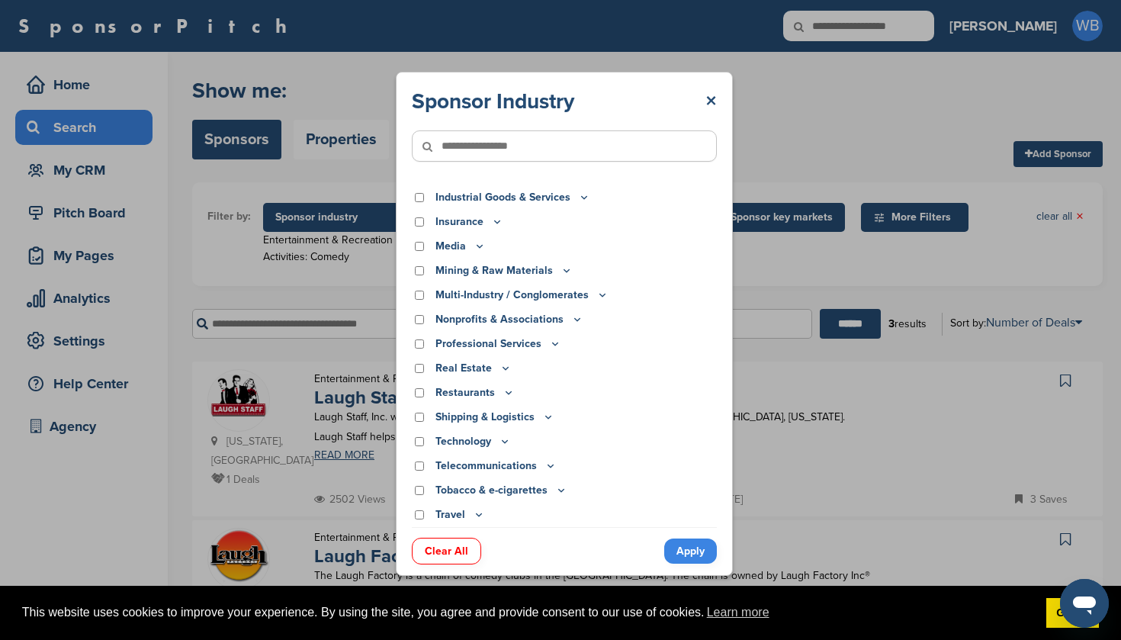
click at [694, 551] on link "Apply" at bounding box center [690, 550] width 53 height 25
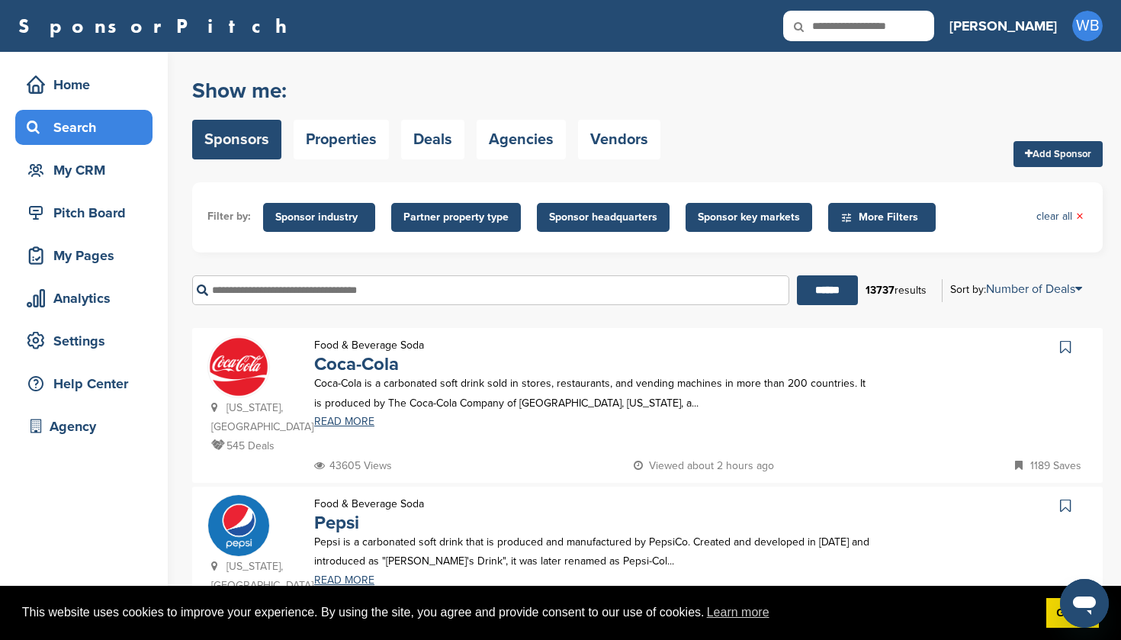
click at [461, 220] on span "Partner property type" at bounding box center [455, 217] width 105 height 17
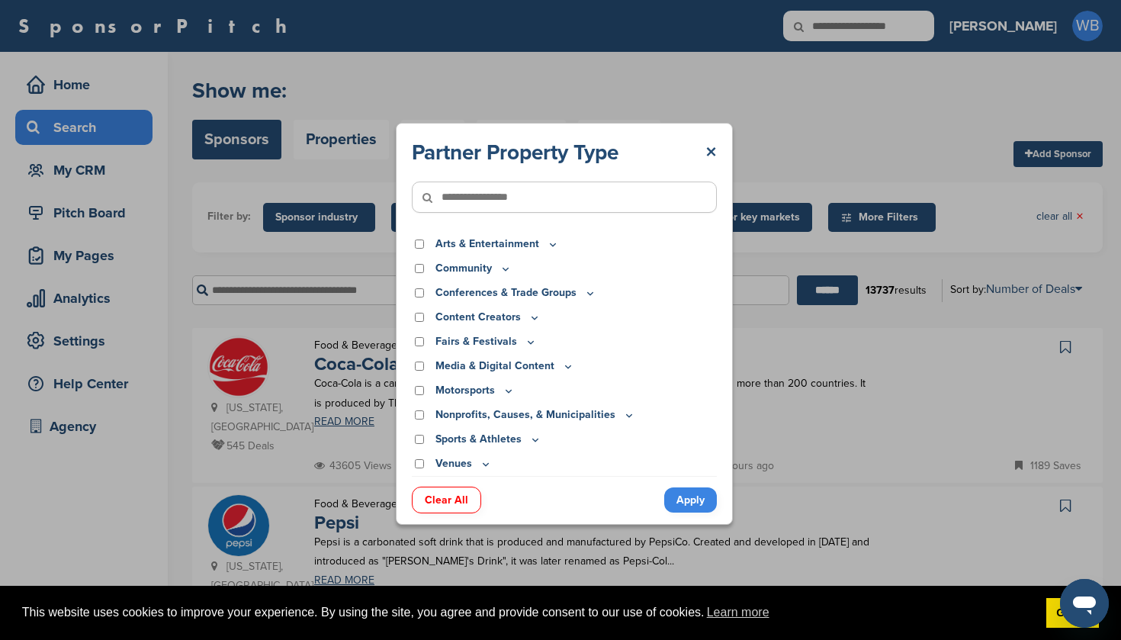
click at [547, 244] on icon at bounding box center [553, 244] width 12 height 13
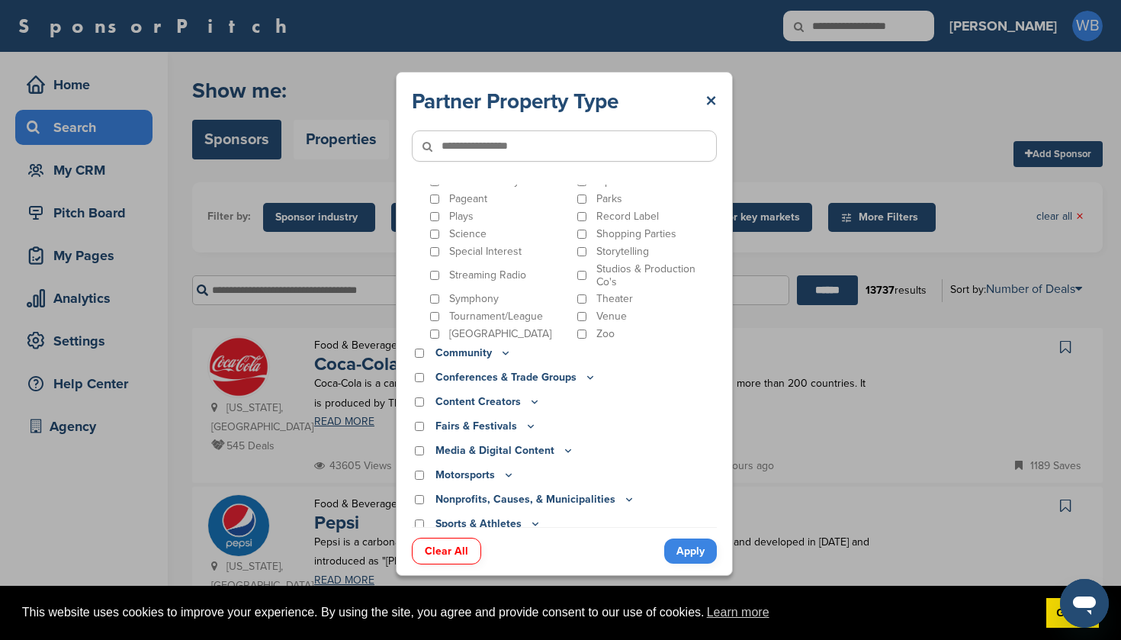
scroll to position [576, 0]
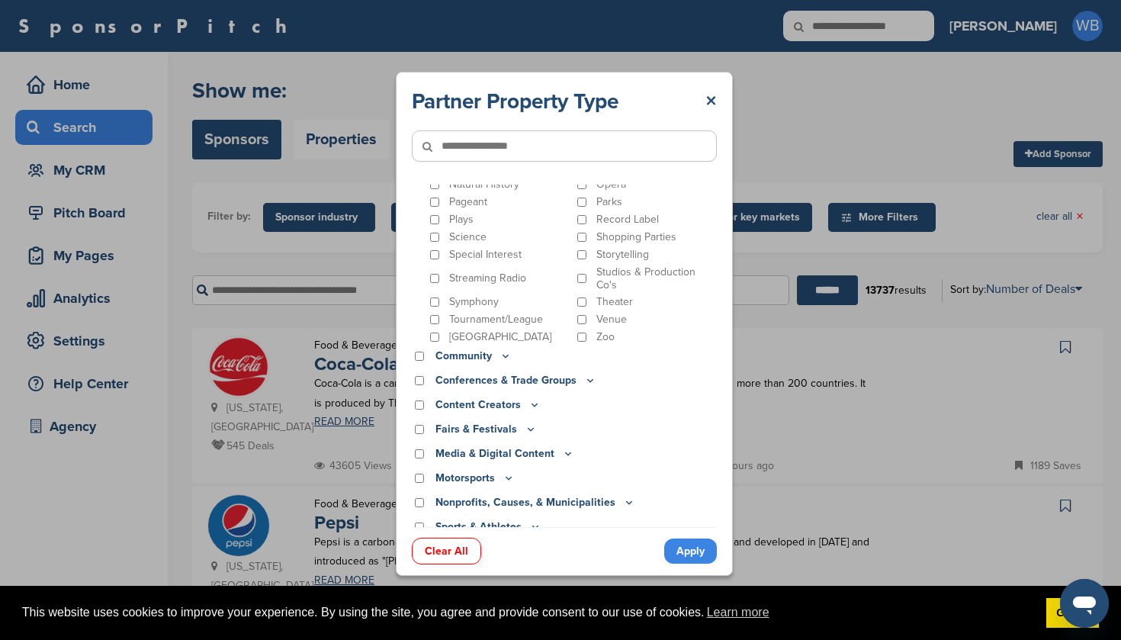
click at [526, 422] on icon at bounding box center [531, 428] width 12 height 13
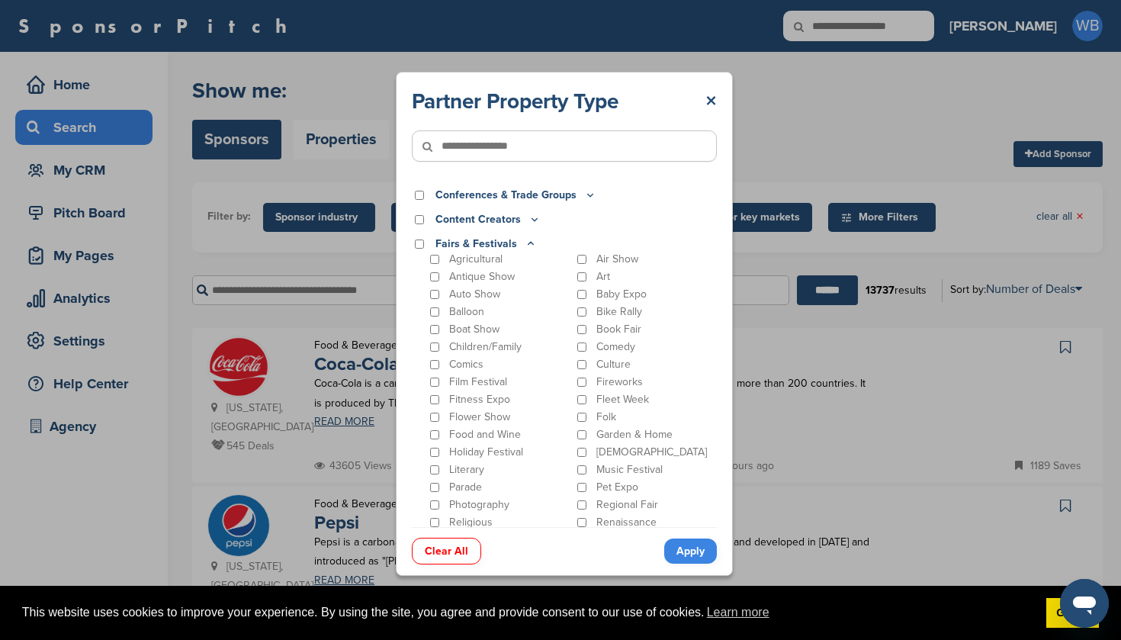
scroll to position [772, 0]
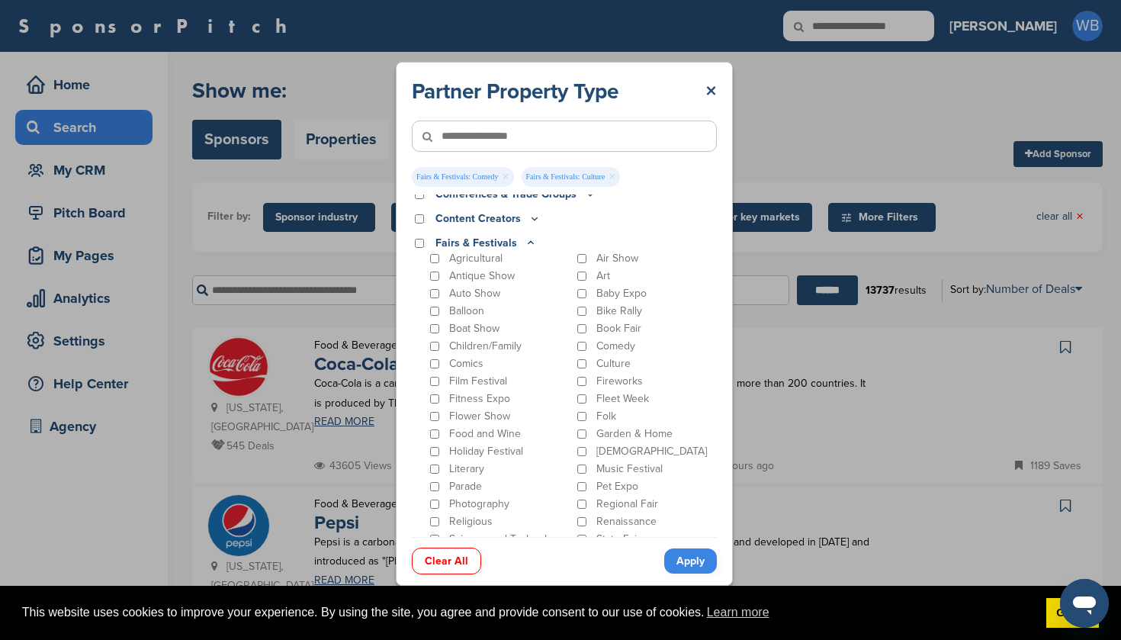
click at [685, 561] on link "Apply" at bounding box center [690, 560] width 53 height 25
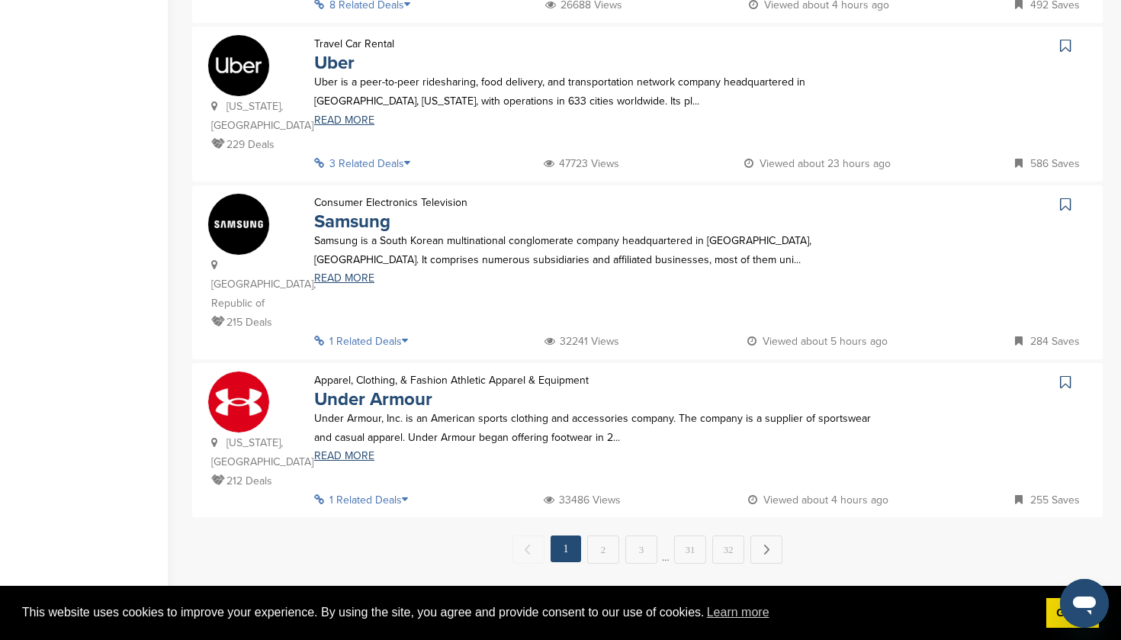
scroll to position [1454, 0]
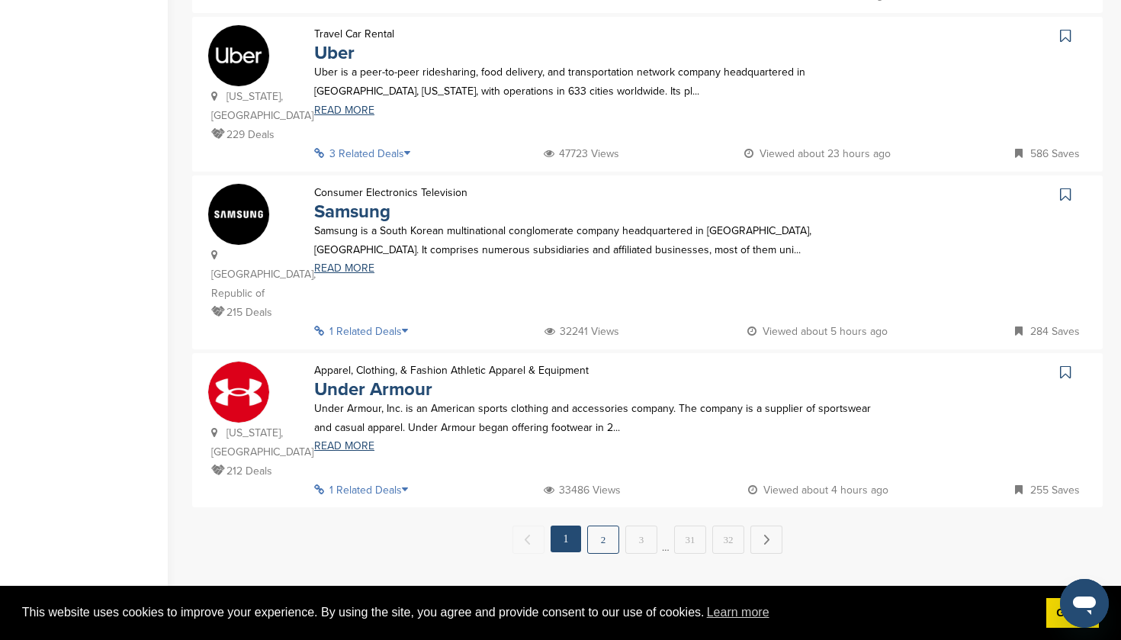
click at [602, 525] on link "2" at bounding box center [603, 539] width 32 height 28
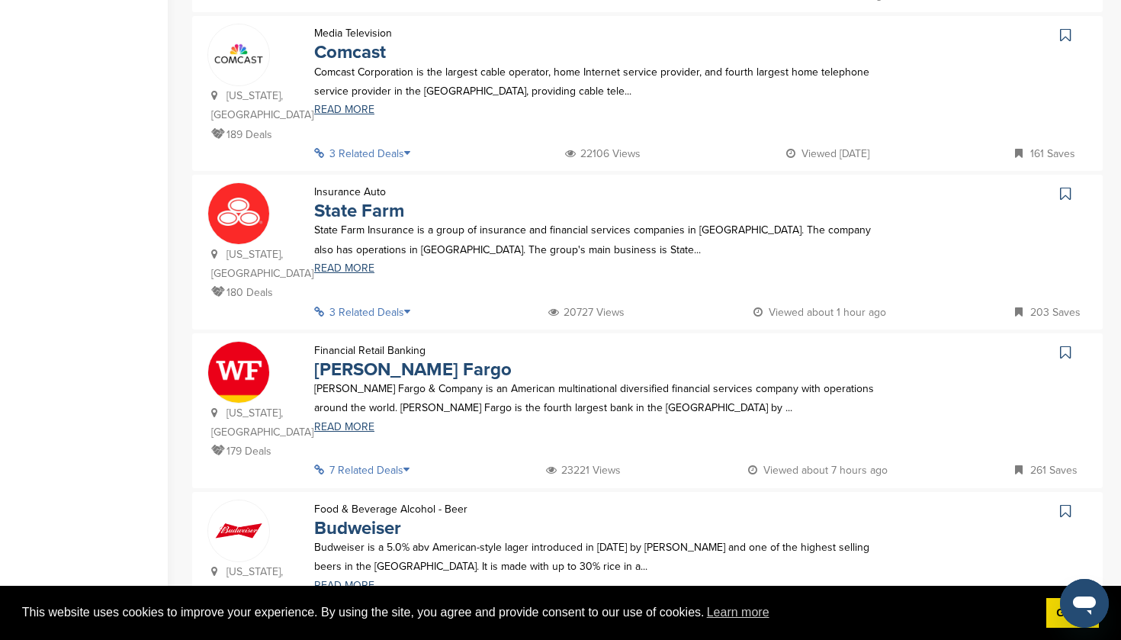
scroll to position [977, 0]
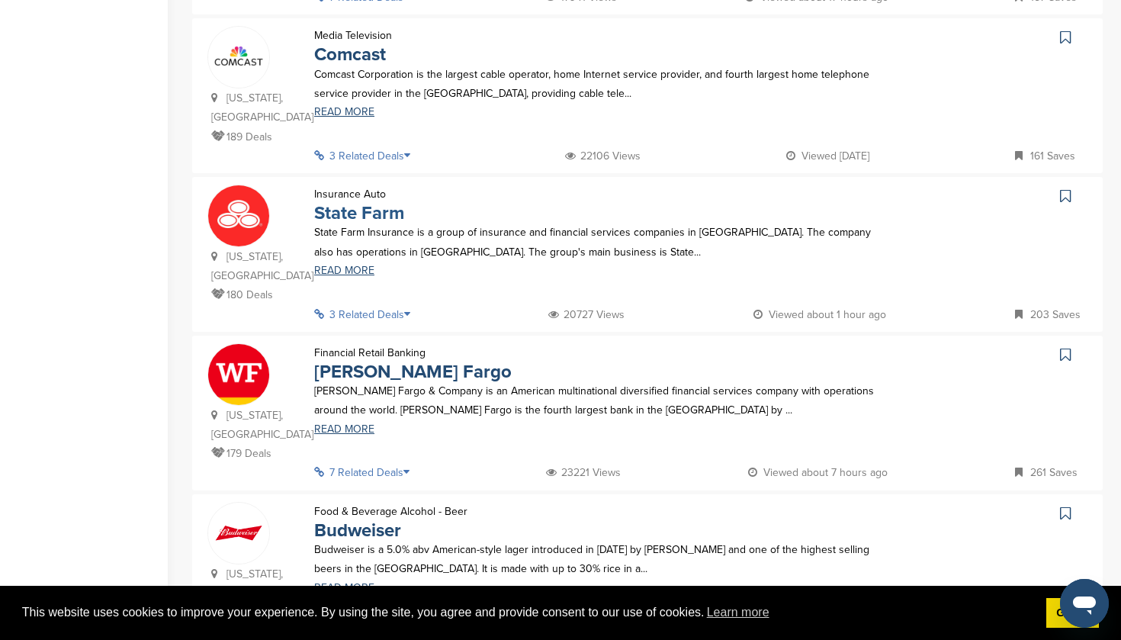
click at [350, 202] on link "State Farm" at bounding box center [359, 213] width 90 height 22
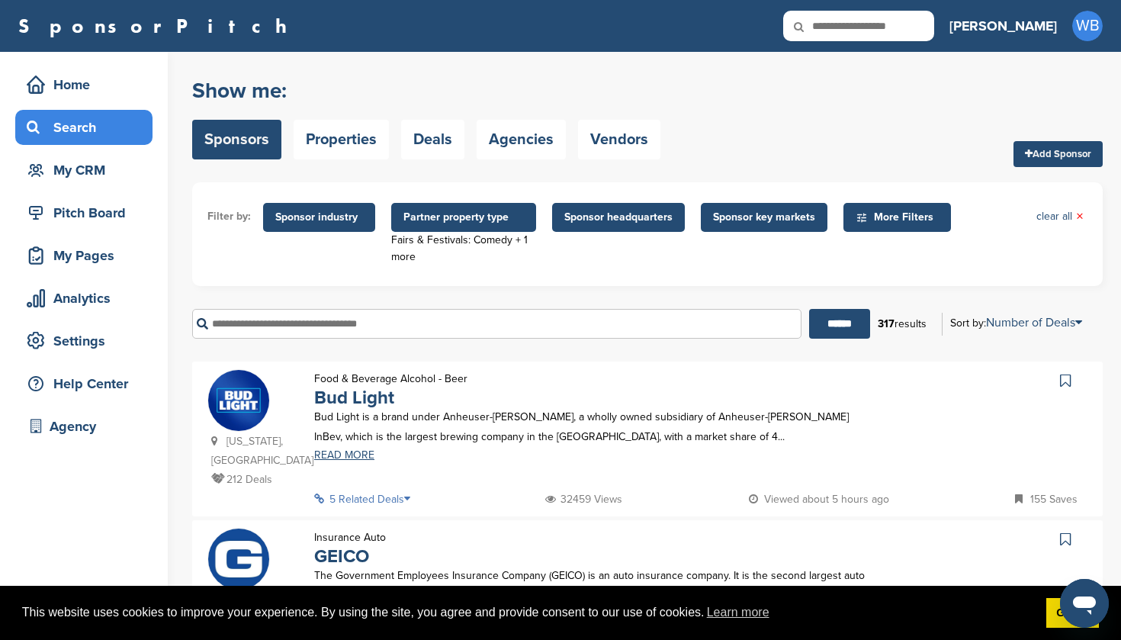
scroll to position [10, 0]
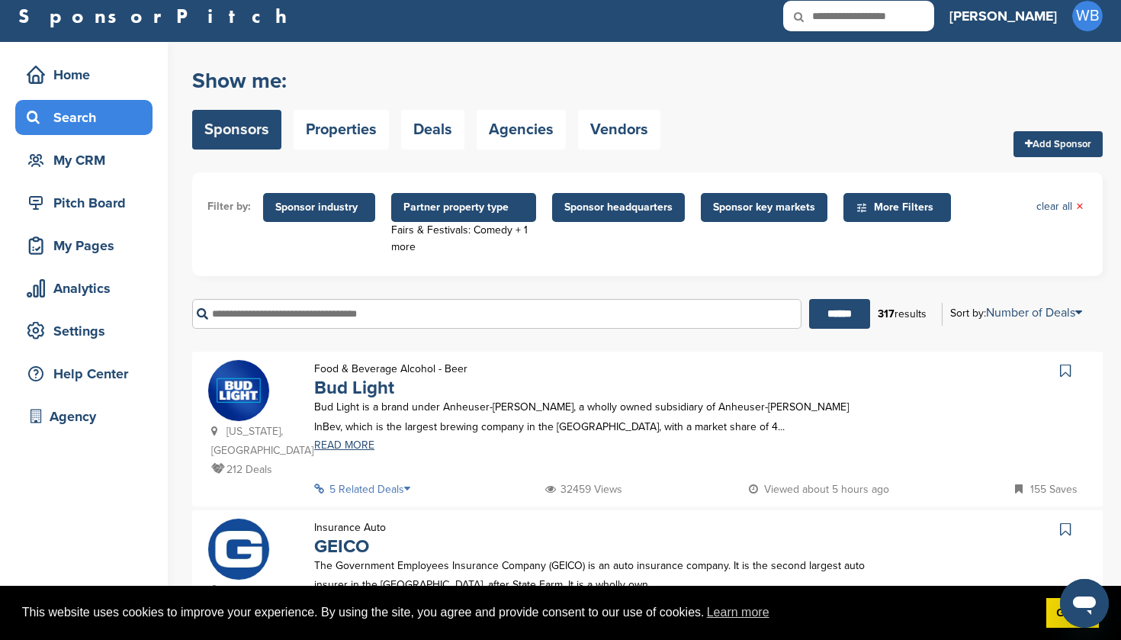
click at [899, 11] on input "text" at bounding box center [858, 16] width 151 height 30
type input "**********"
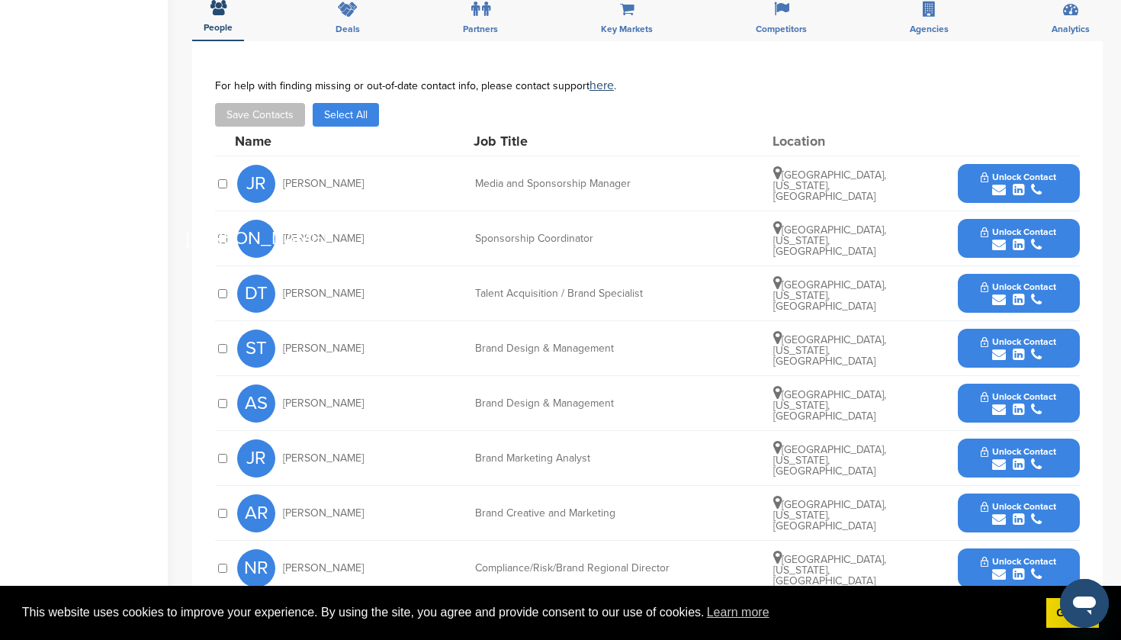
scroll to position [565, 0]
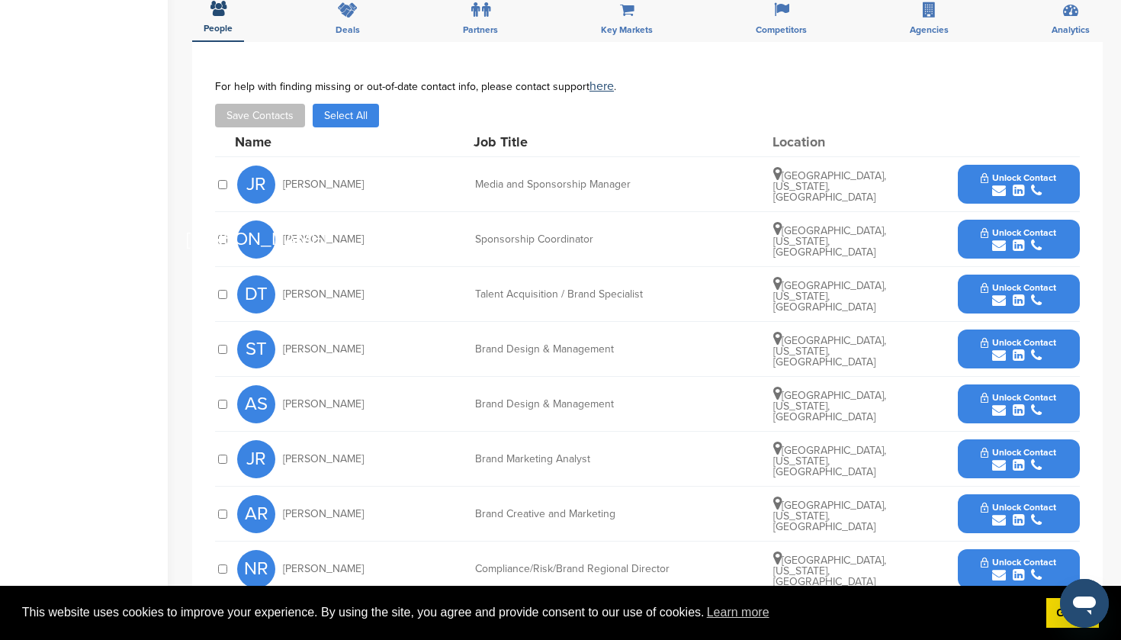
click at [1016, 180] on span "Unlock Contact" at bounding box center [1017, 177] width 75 height 11
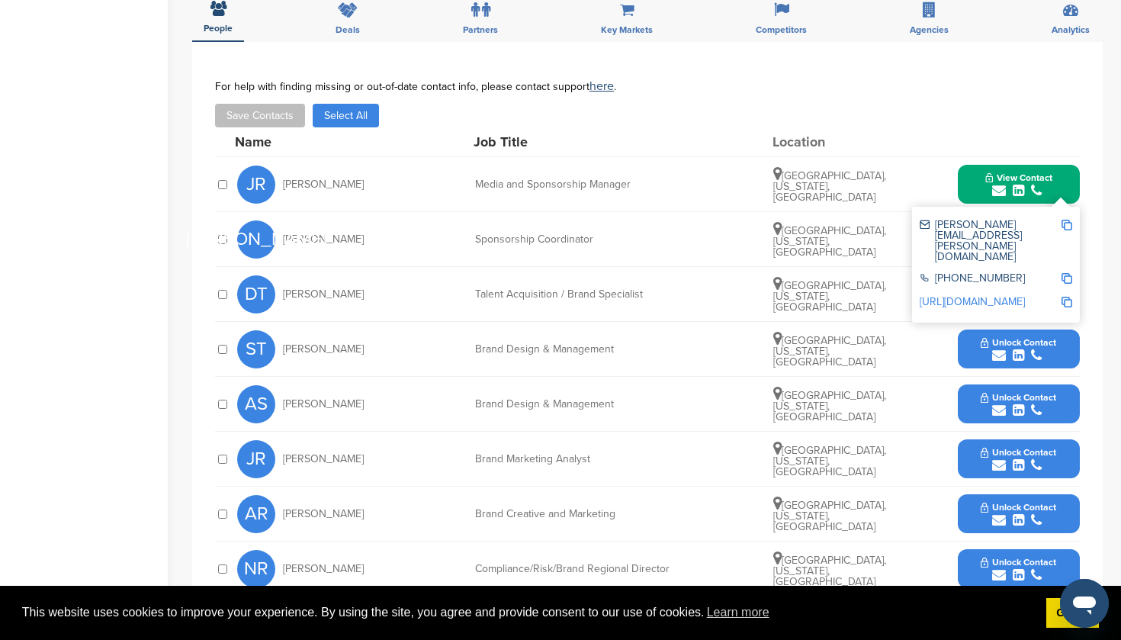
click at [1006, 179] on span "View Contact" at bounding box center [1018, 177] width 67 height 11
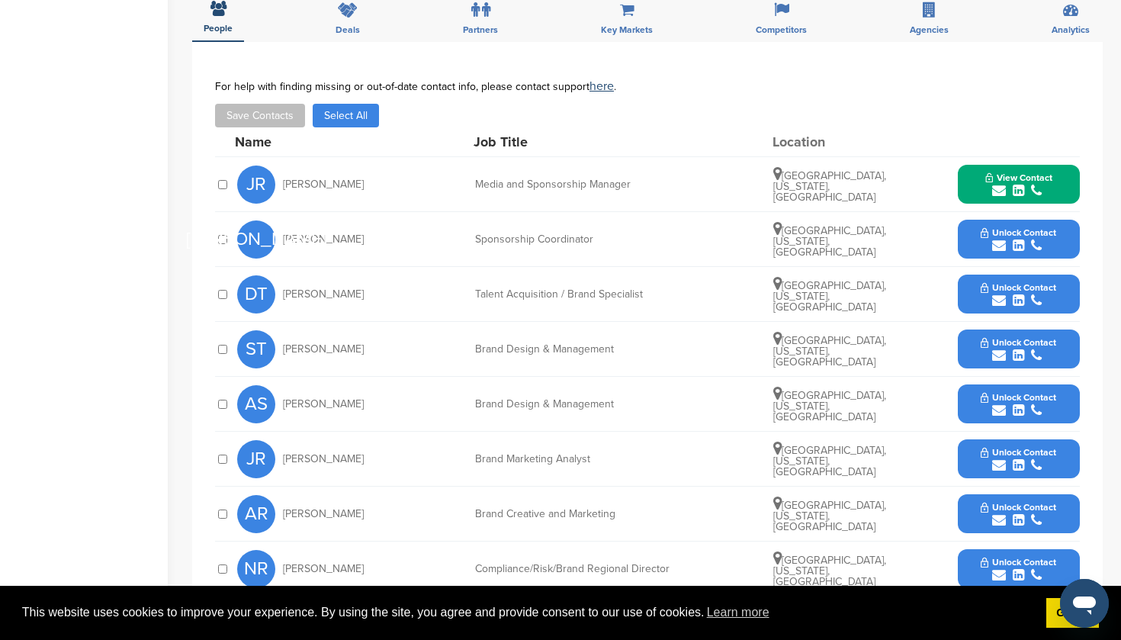
click at [1020, 229] on span "Unlock Contact" at bounding box center [1017, 232] width 75 height 11
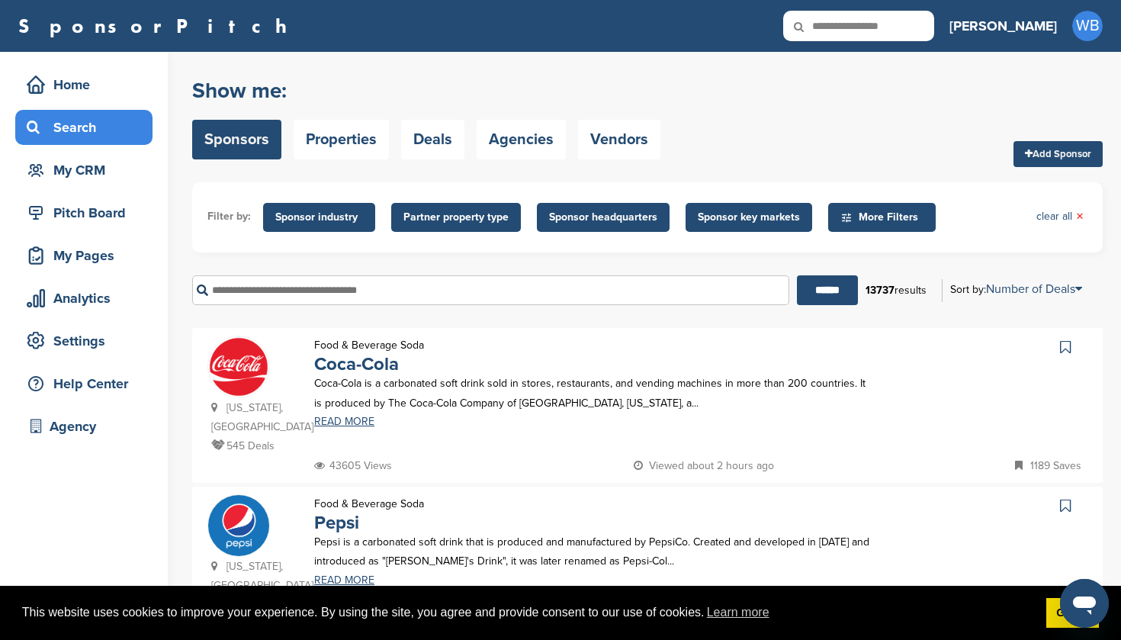
scroll to position [10, 0]
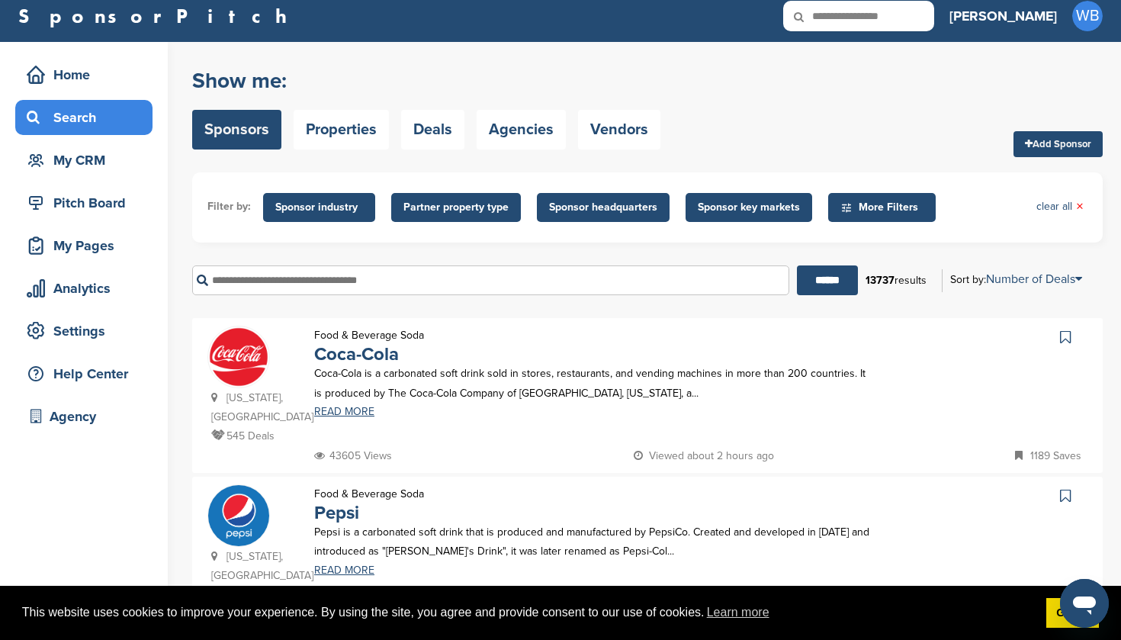
click at [917, 11] on input "**********" at bounding box center [858, 16] width 151 height 30
type input "**********"
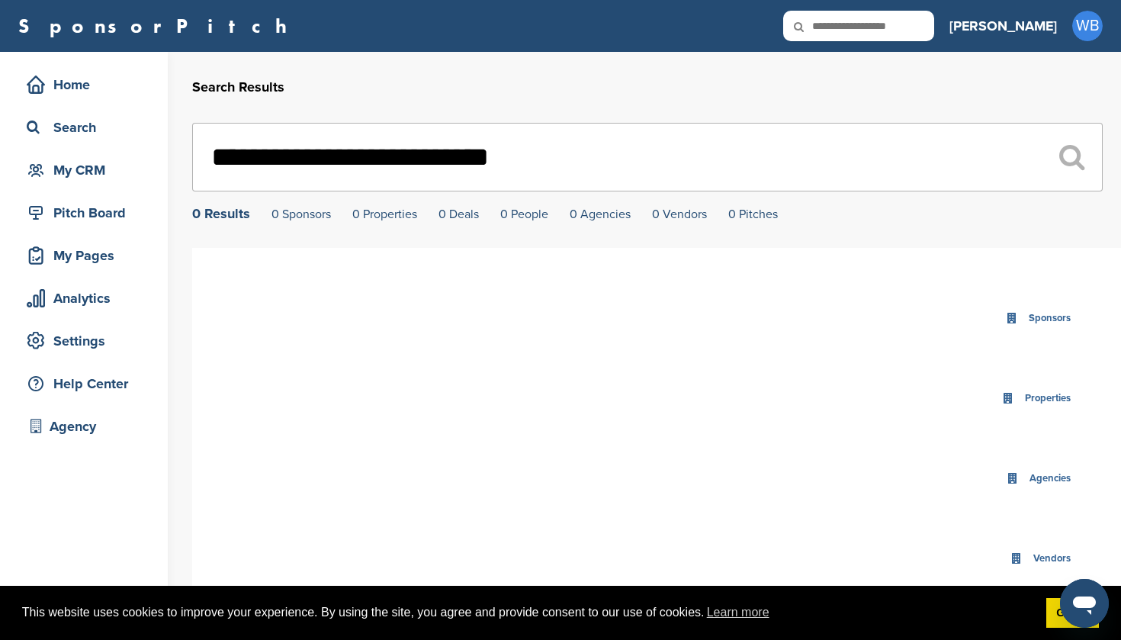
drag, startPoint x: 410, startPoint y: 157, endPoint x: 591, endPoint y: 158, distance: 180.7
click at [591, 158] on input "**********" at bounding box center [647, 157] width 910 height 69
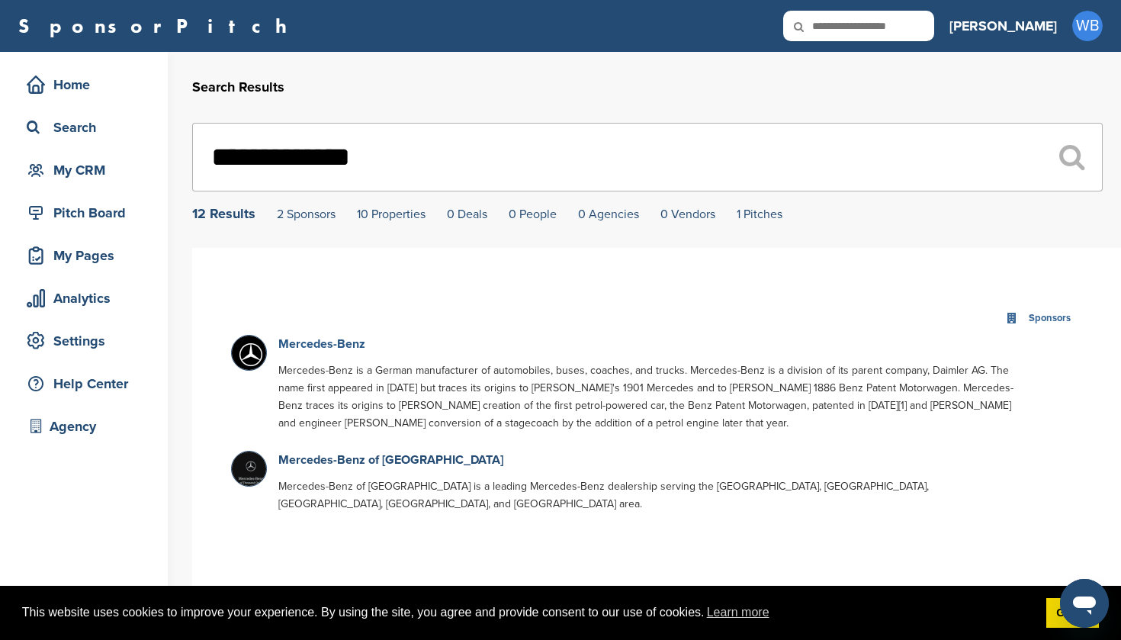
type input "**********"
click at [342, 346] on link "Mercedes-Benz" at bounding box center [321, 343] width 87 height 15
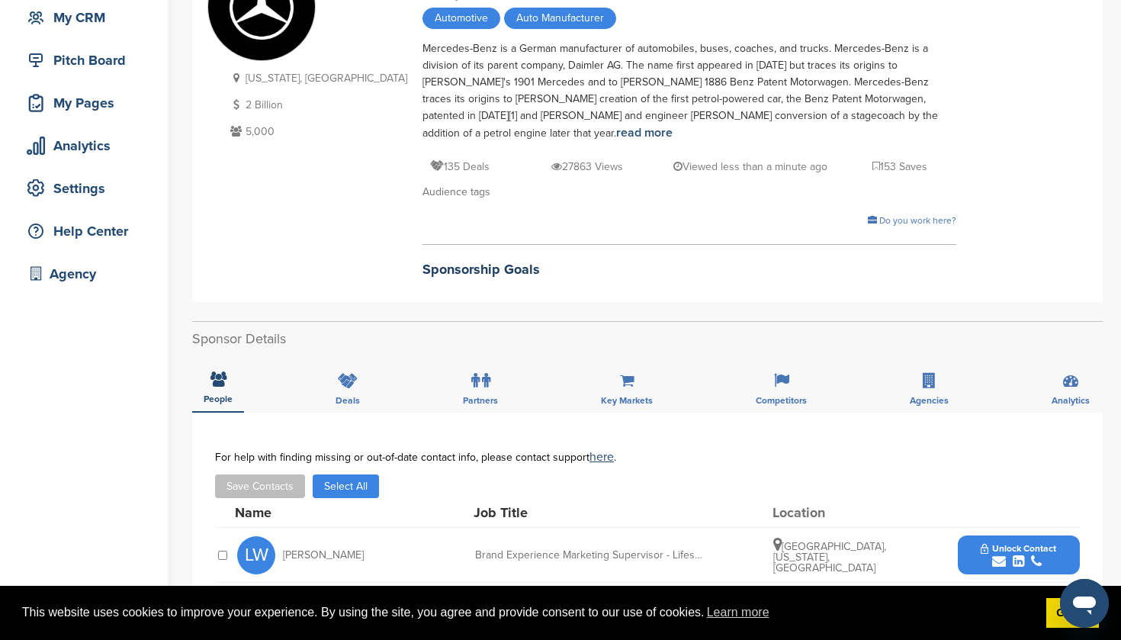
scroll to position [136, 0]
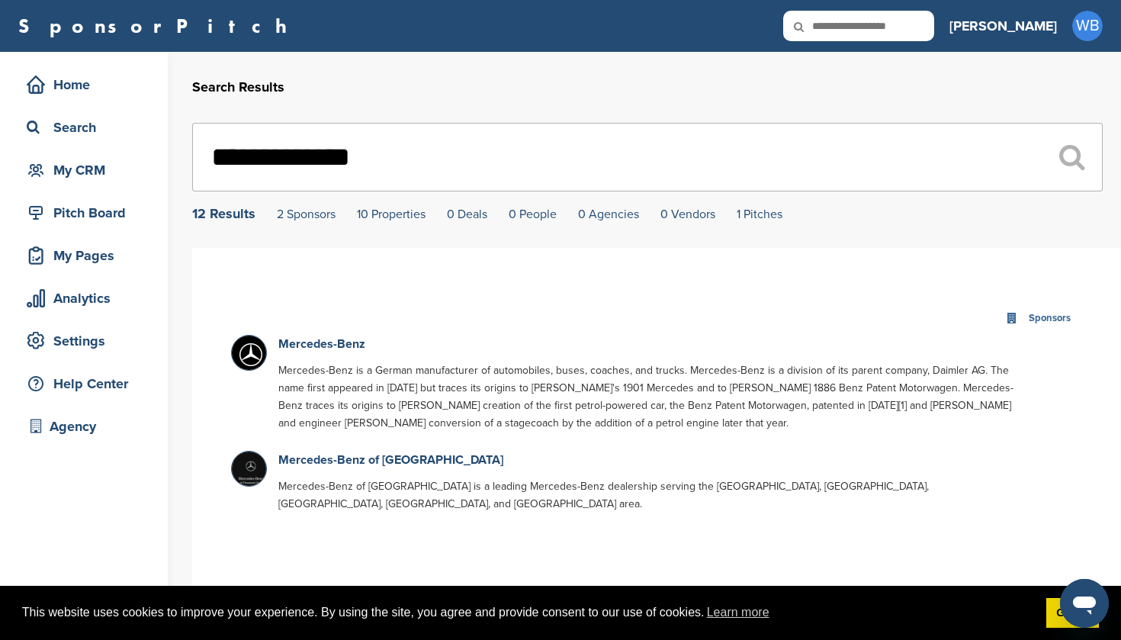
click at [329, 154] on input "**********" at bounding box center [647, 157] width 910 height 69
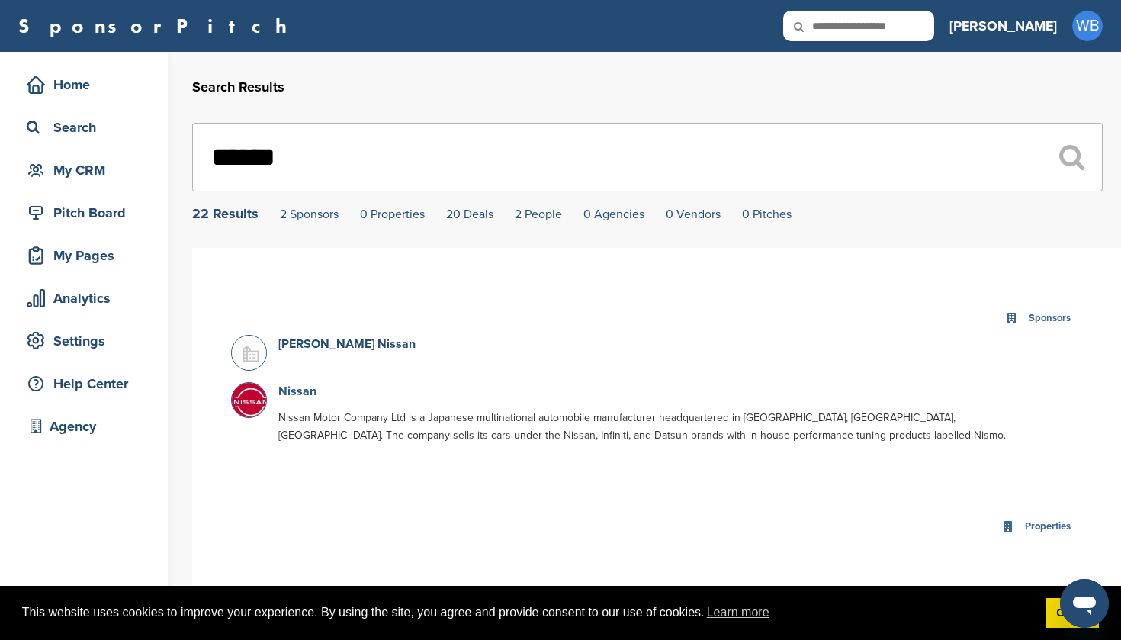
type input "******"
click at [287, 393] on link "Nissan" at bounding box center [297, 390] width 38 height 15
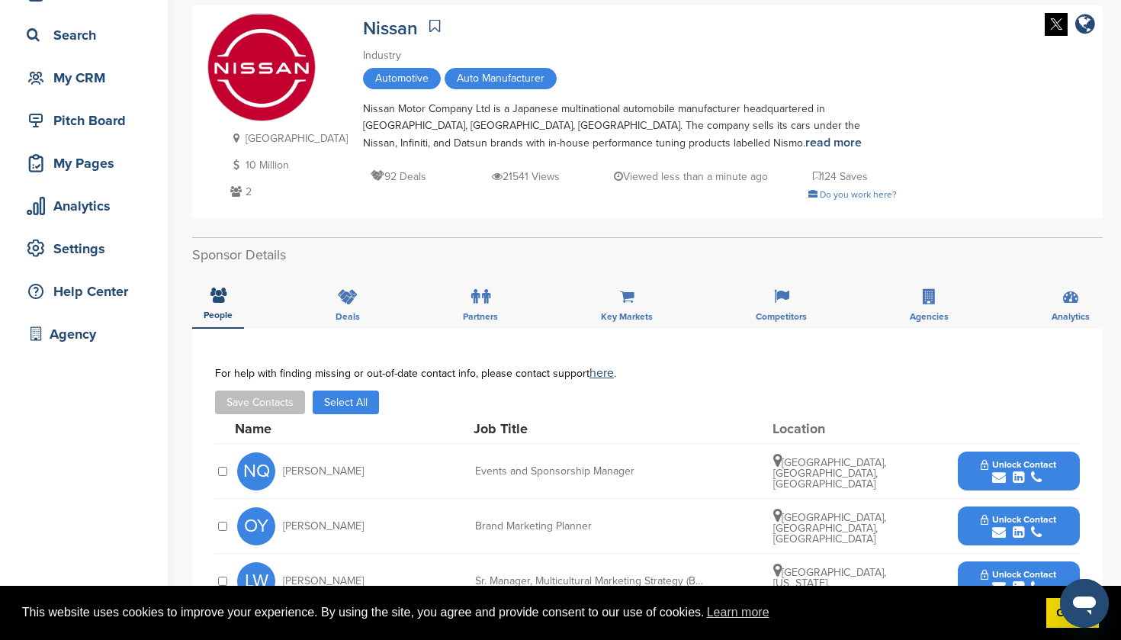
scroll to position [86, 0]
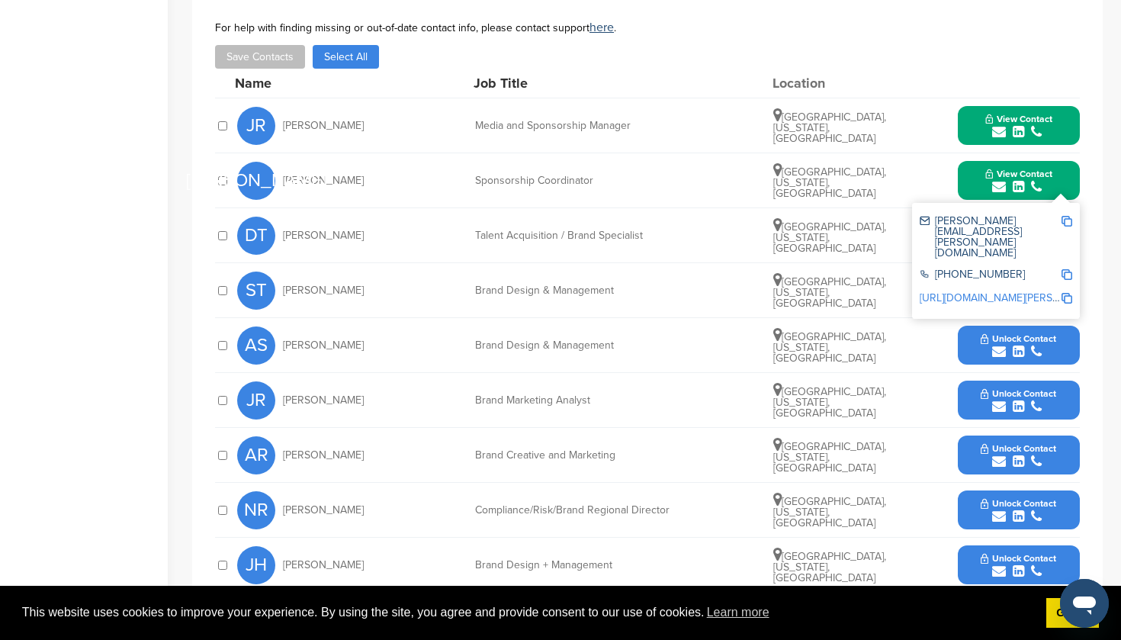
scroll to position [617, 0]
